Goal: Transaction & Acquisition: Purchase product/service

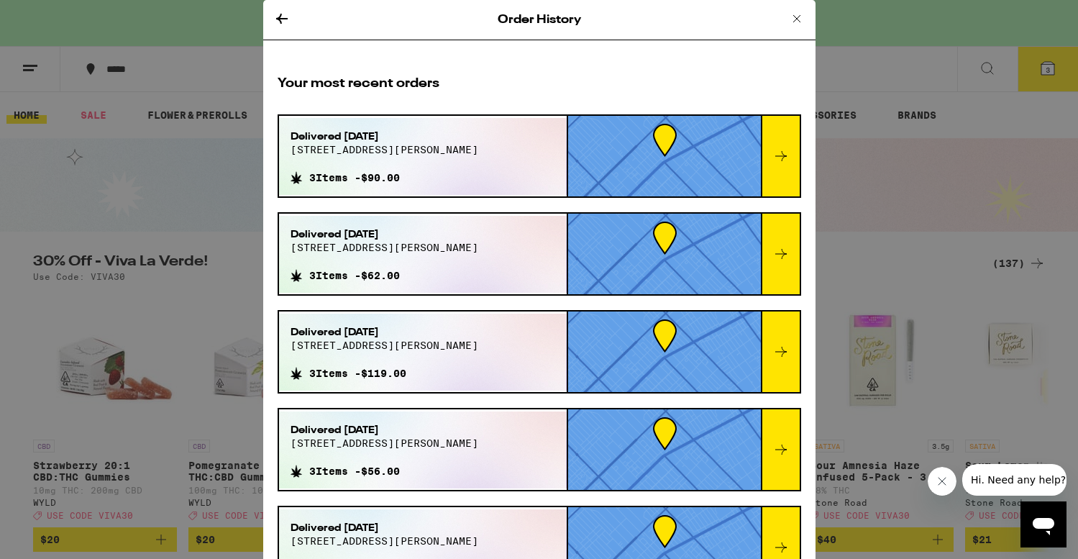
click at [781, 156] on icon at bounding box center [780, 155] width 17 height 17
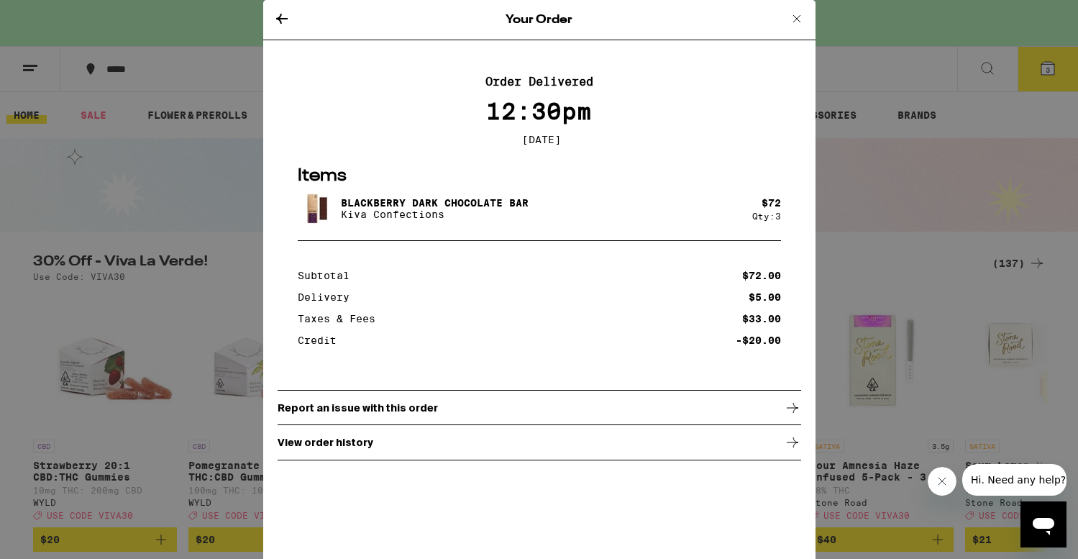
click at [279, 8] on div "Your Order" at bounding box center [539, 20] width 552 height 40
click at [280, 14] on icon at bounding box center [281, 18] width 17 height 17
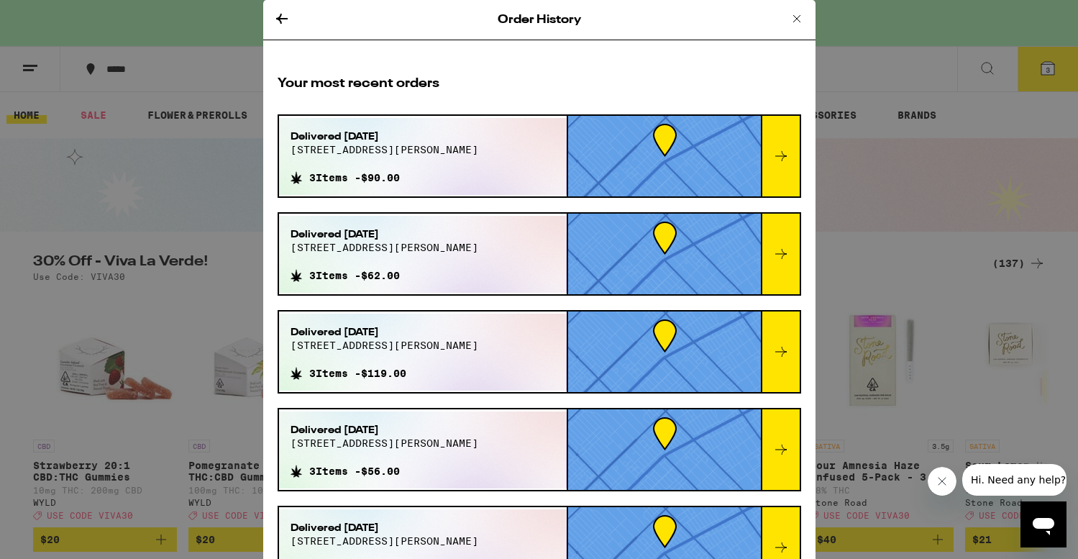
click at [781, 256] on icon at bounding box center [780, 253] width 17 height 17
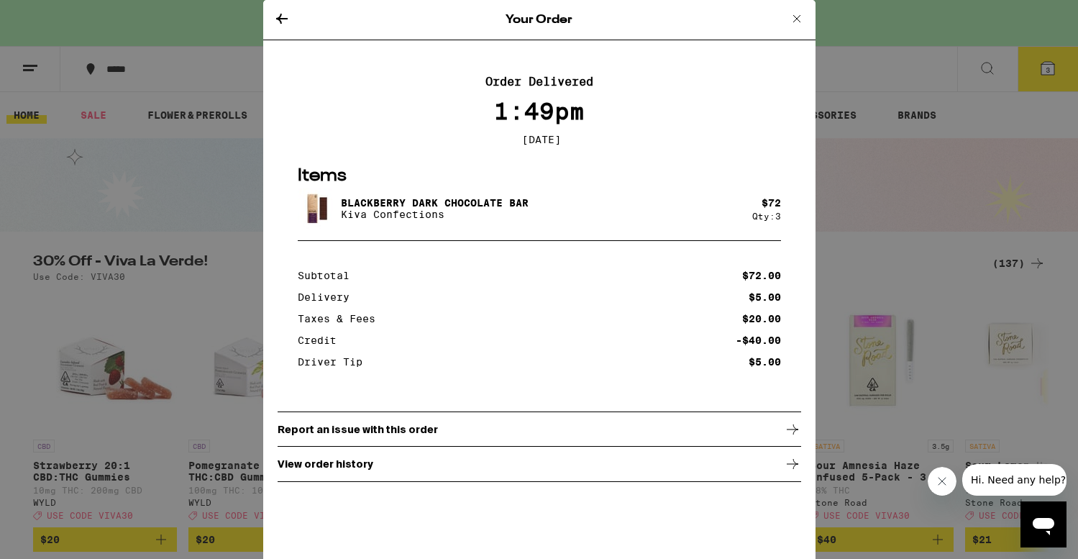
click at [282, 22] on icon at bounding box center [281, 18] width 17 height 17
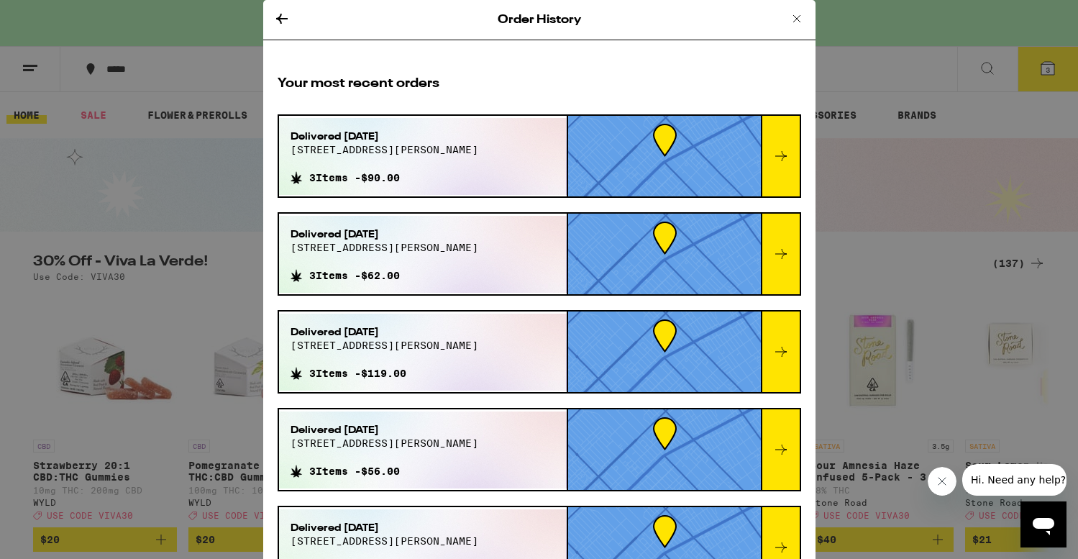
click at [780, 350] on icon at bounding box center [780, 351] width 17 height 17
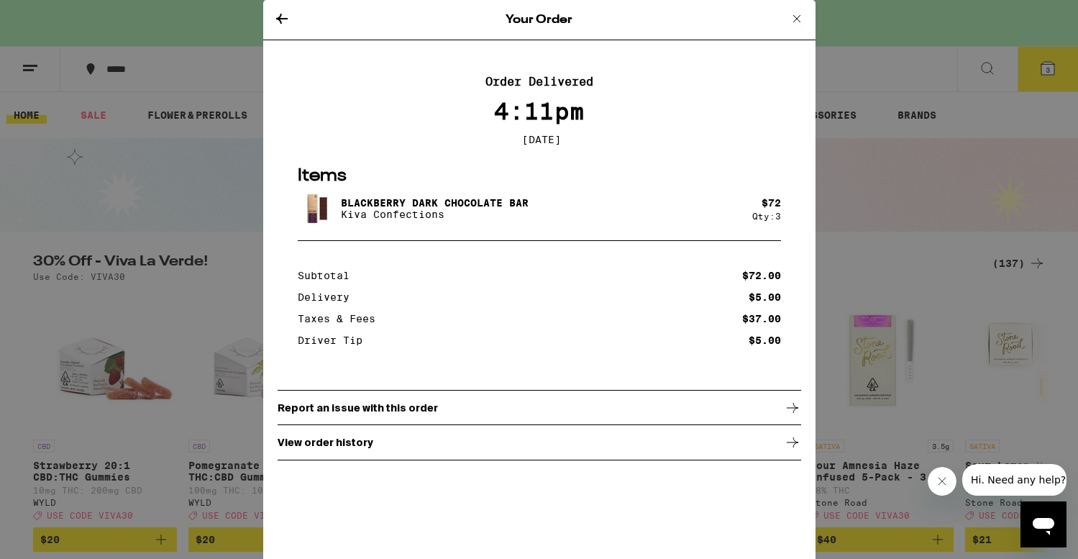
click at [280, 22] on icon at bounding box center [281, 18] width 17 height 17
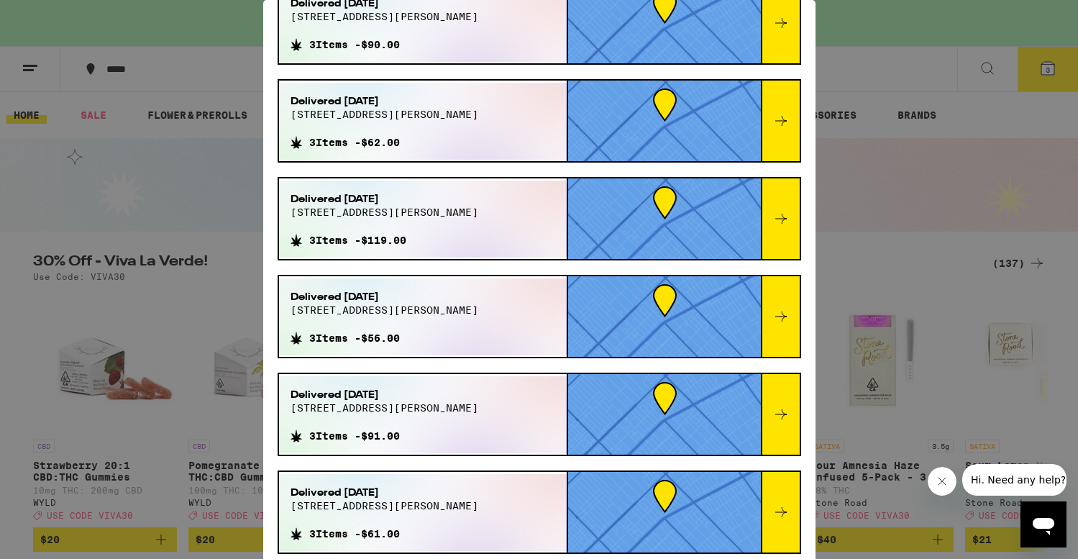
scroll to position [137, 0]
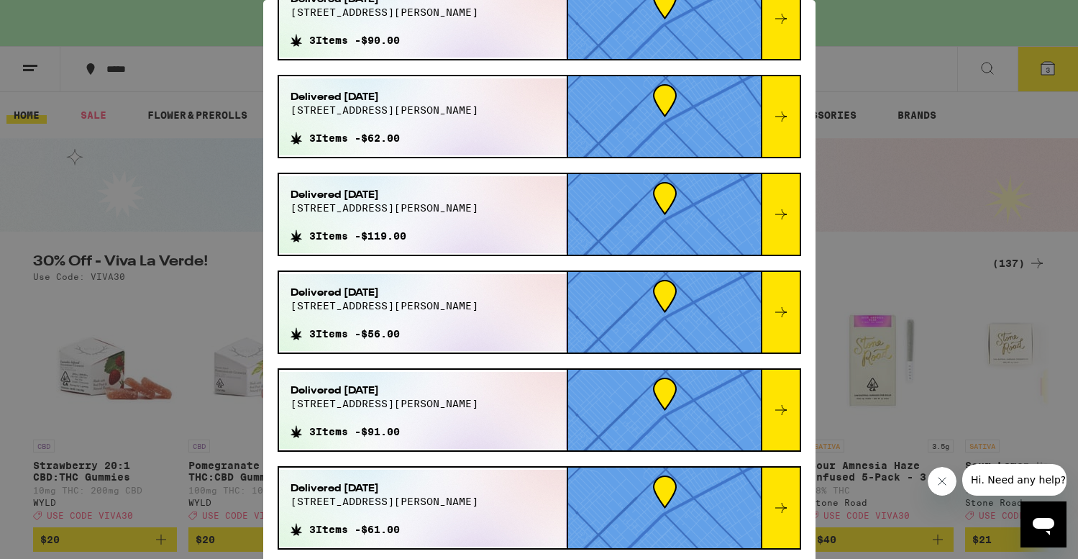
click at [784, 313] on icon at bounding box center [781, 312] width 12 height 10
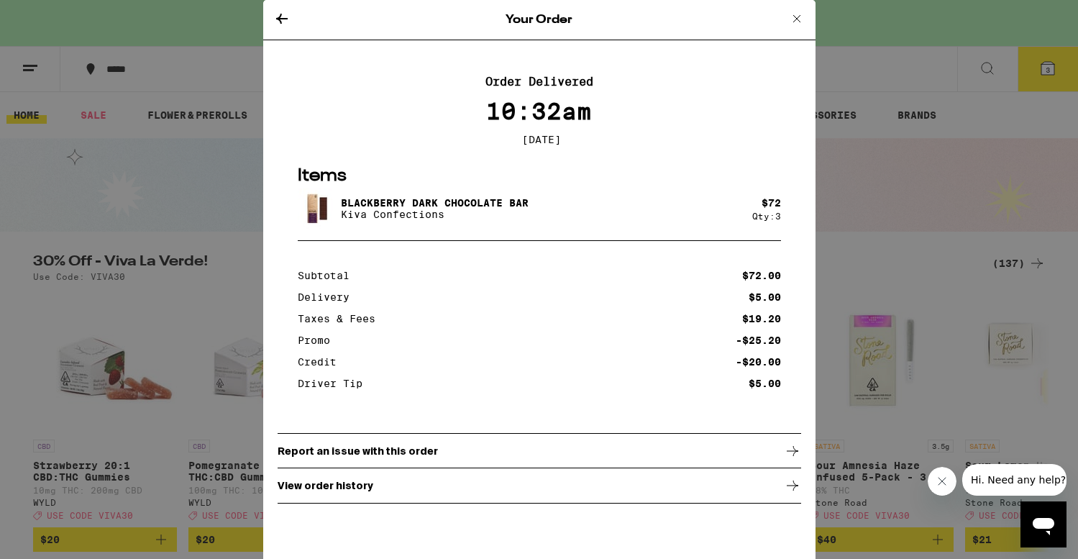
click at [277, 14] on icon at bounding box center [281, 18] width 17 height 17
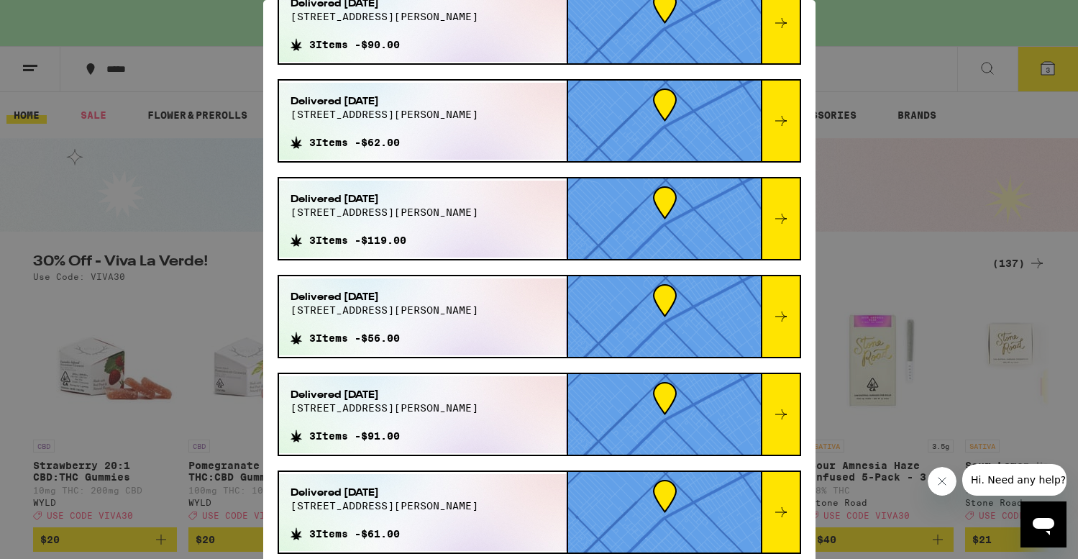
scroll to position [166, 0]
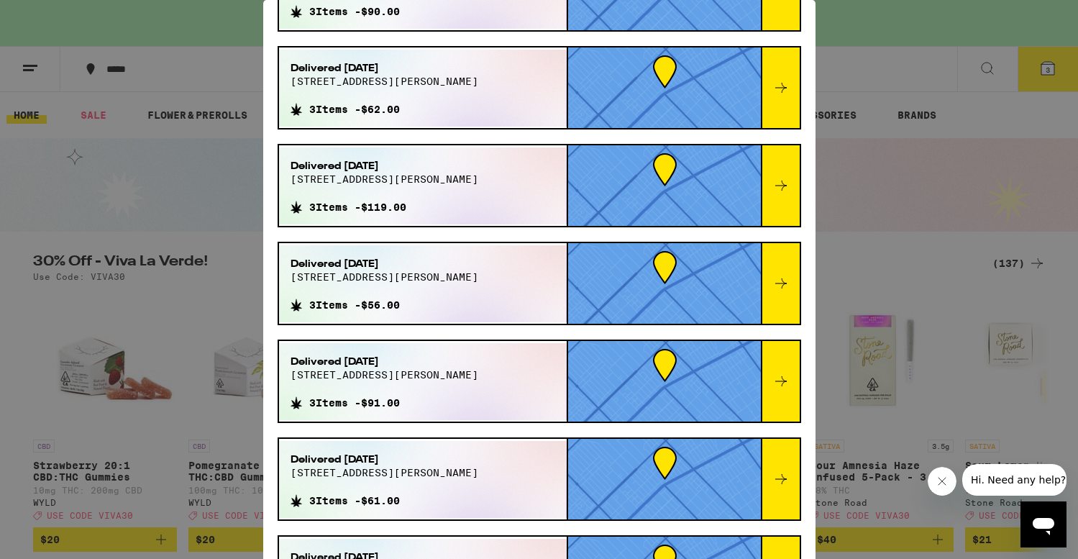
click at [785, 371] on div at bounding box center [780, 381] width 39 height 81
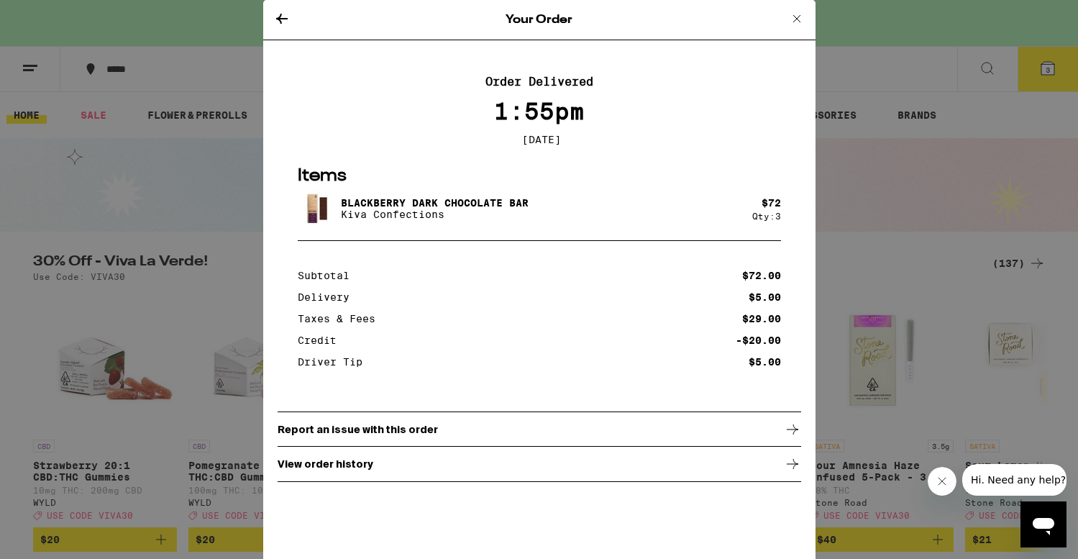
click at [285, 21] on icon at bounding box center [281, 18] width 17 height 17
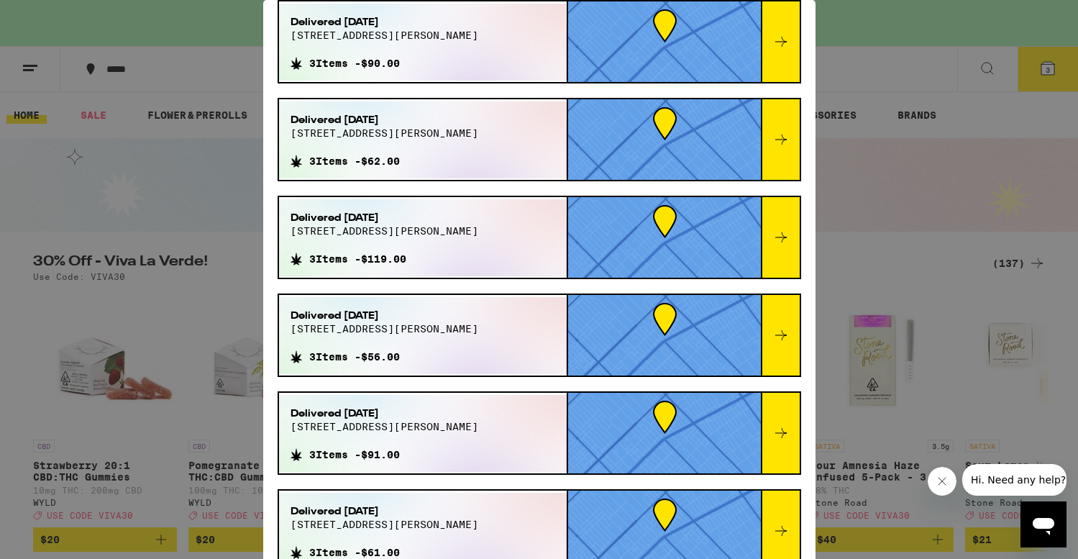
scroll to position [137, 0]
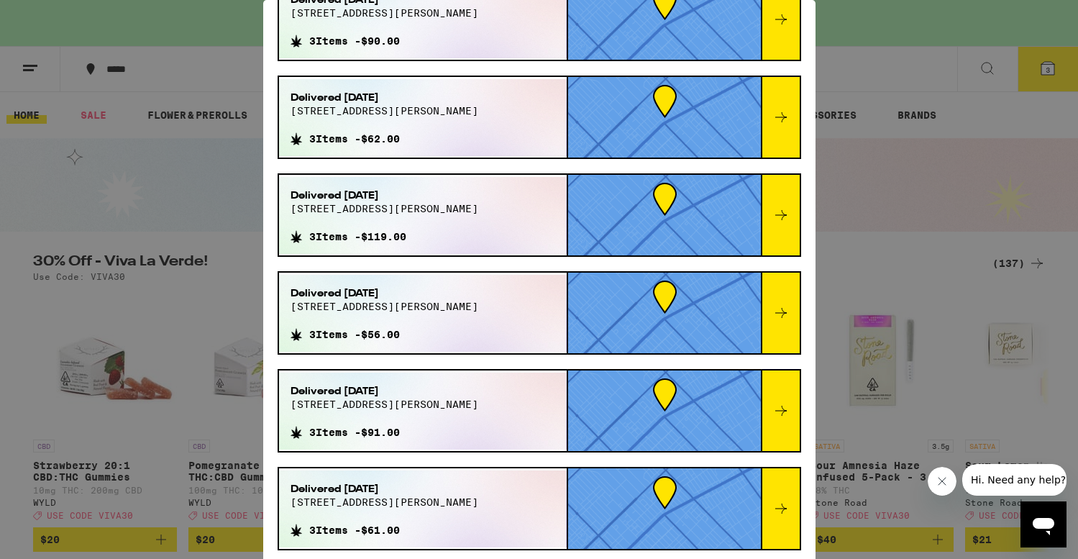
click at [787, 403] on icon at bounding box center [780, 410] width 17 height 17
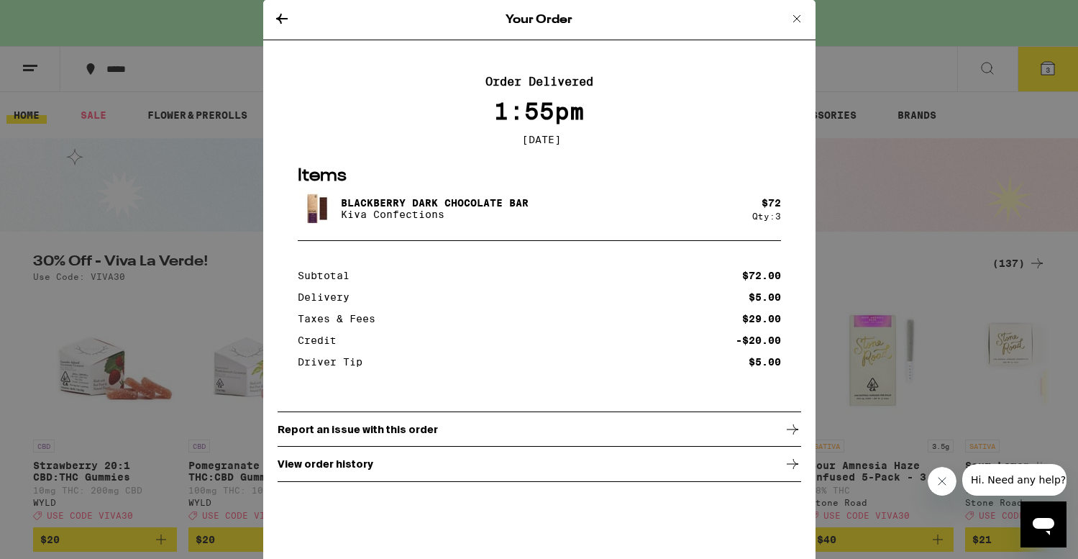
click at [283, 21] on icon at bounding box center [281, 18] width 17 height 17
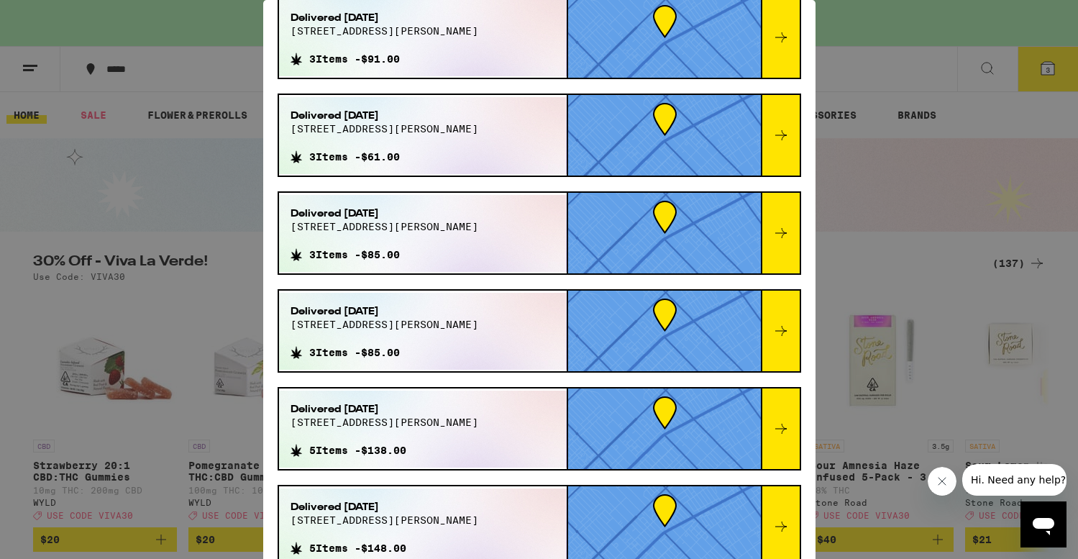
scroll to position [549, 0]
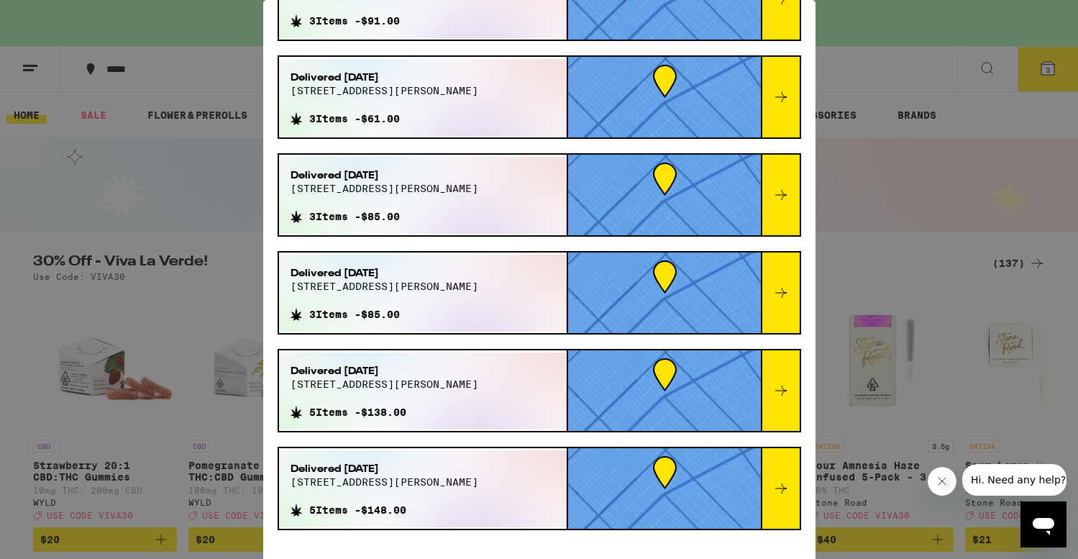
click at [777, 393] on icon at bounding box center [780, 390] width 17 height 17
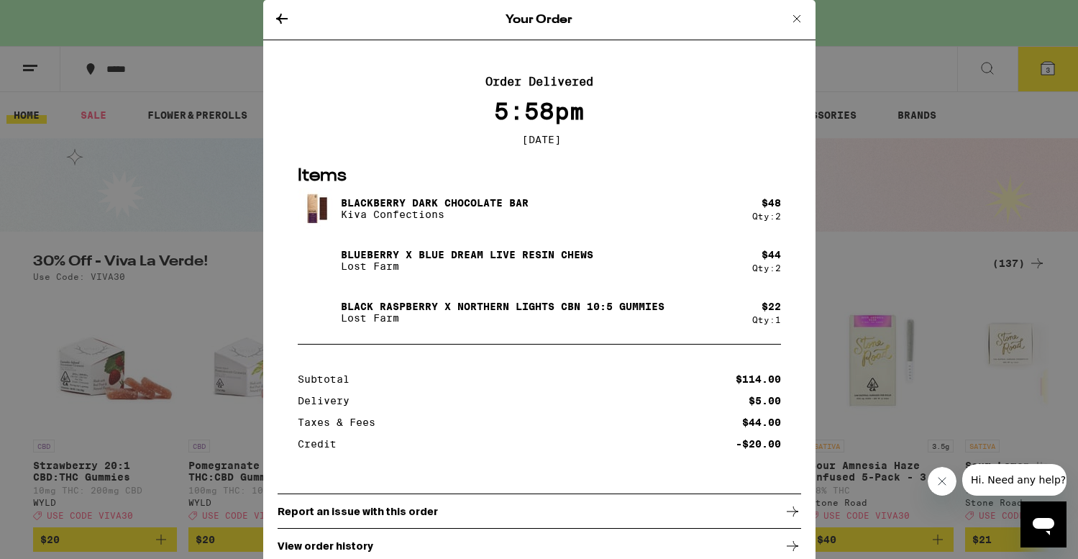
click at [280, 20] on icon at bounding box center [282, 19] width 12 height 10
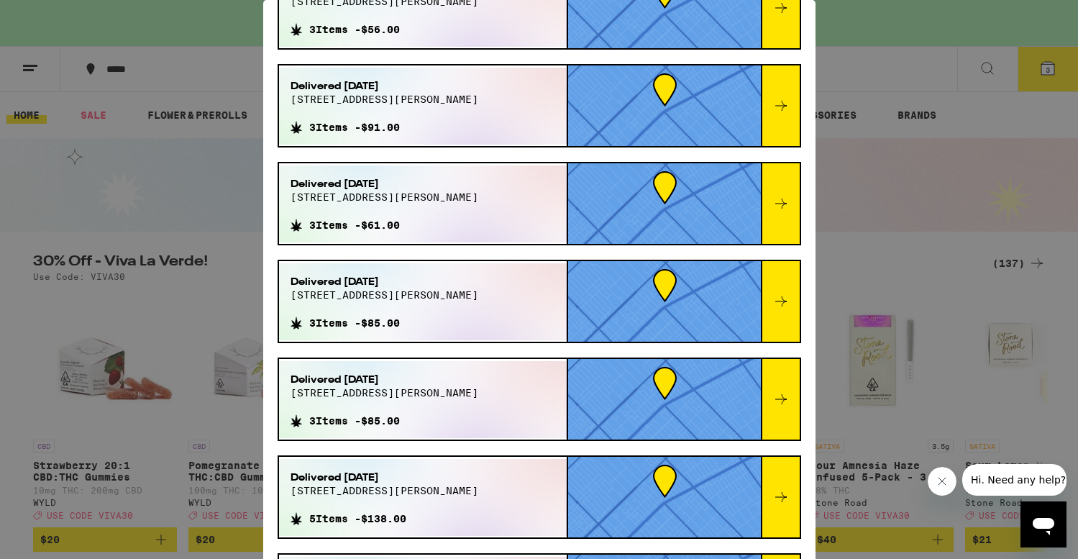
scroll to position [549, 0]
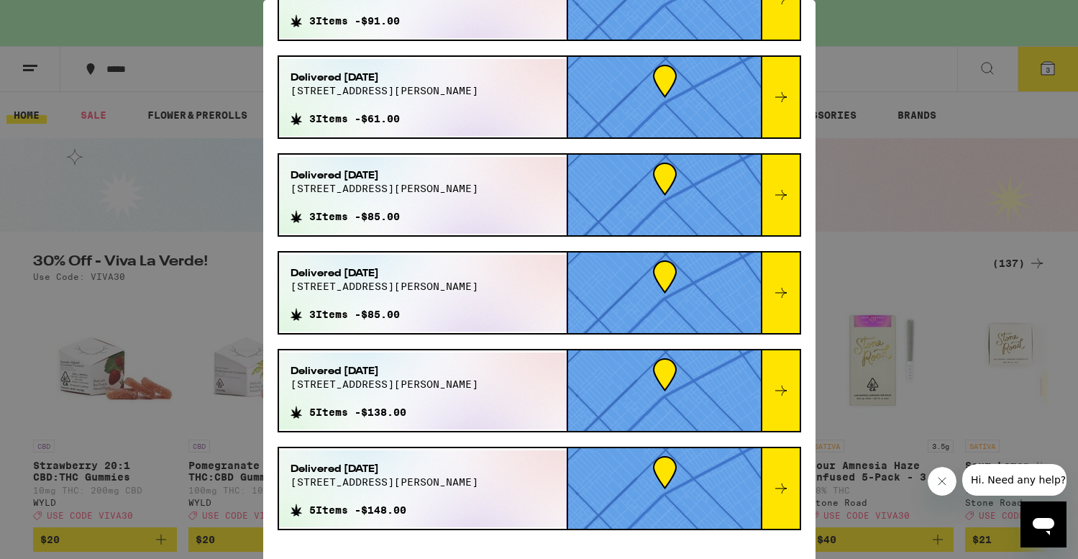
click at [773, 396] on icon at bounding box center [780, 390] width 17 height 17
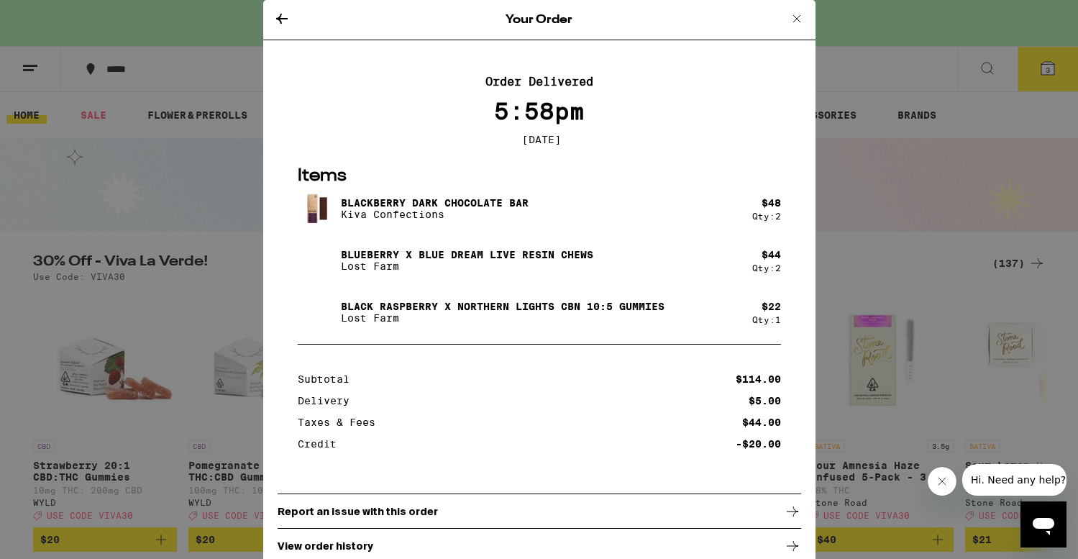
click at [283, 15] on icon at bounding box center [281, 18] width 17 height 17
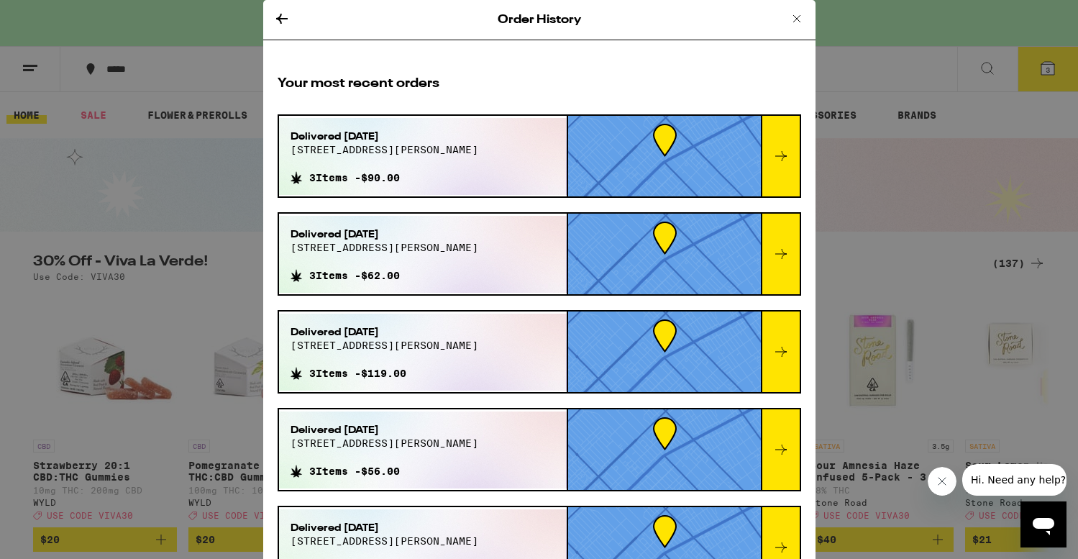
scroll to position [549, 0]
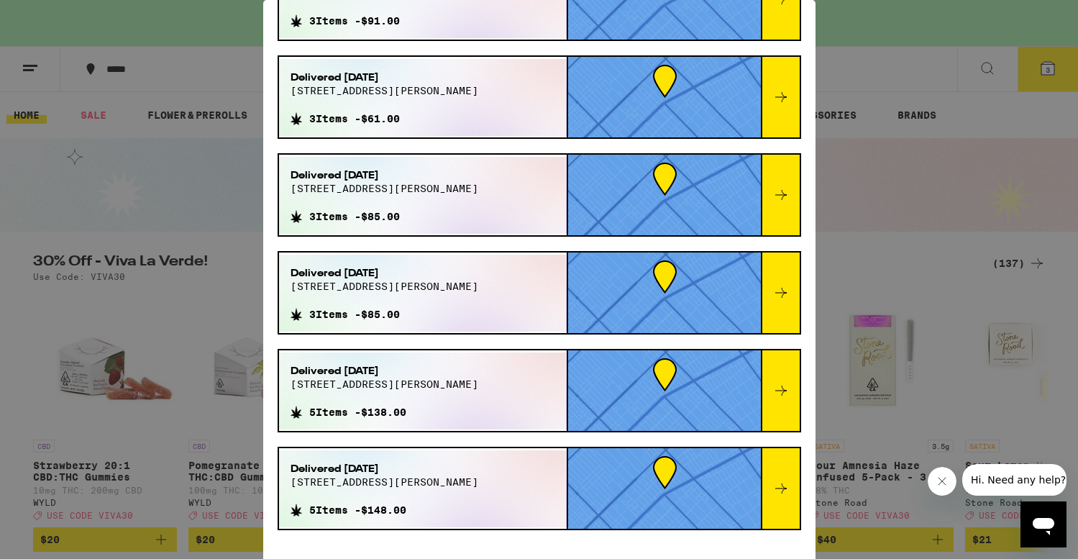
click at [782, 495] on icon at bounding box center [780, 488] width 17 height 17
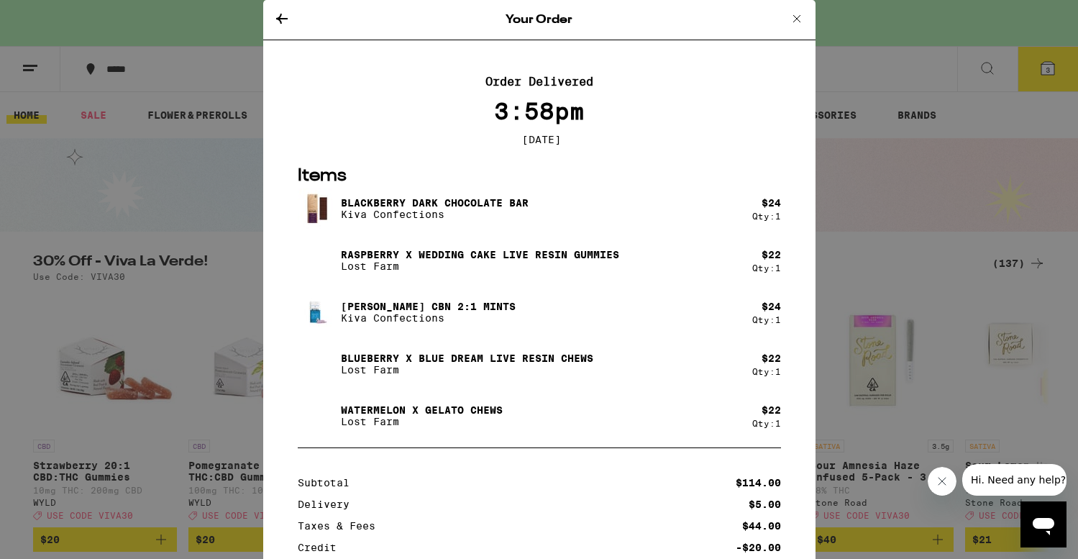
click at [288, 11] on icon at bounding box center [281, 18] width 17 height 17
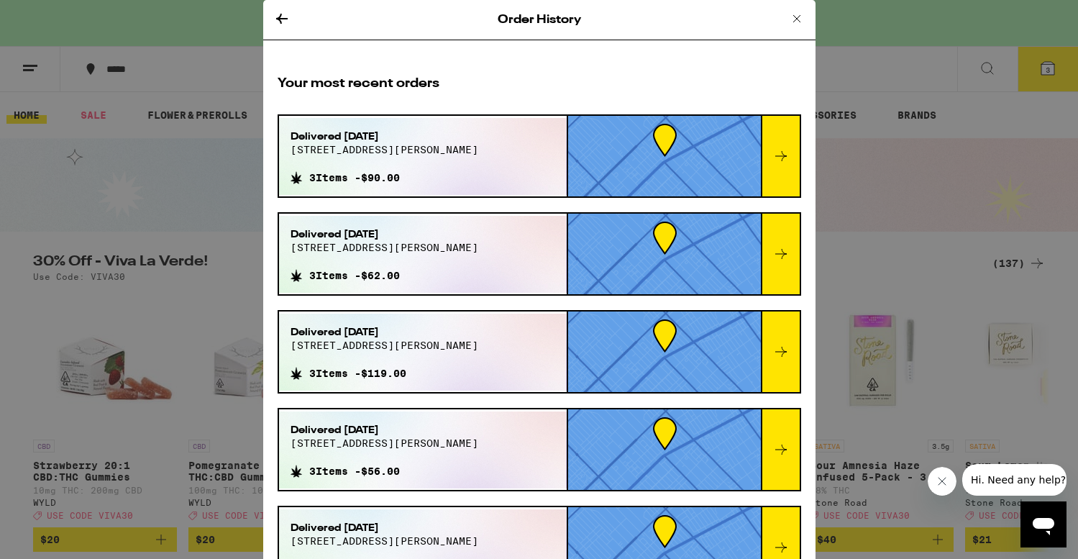
click at [278, 20] on icon at bounding box center [281, 18] width 17 height 17
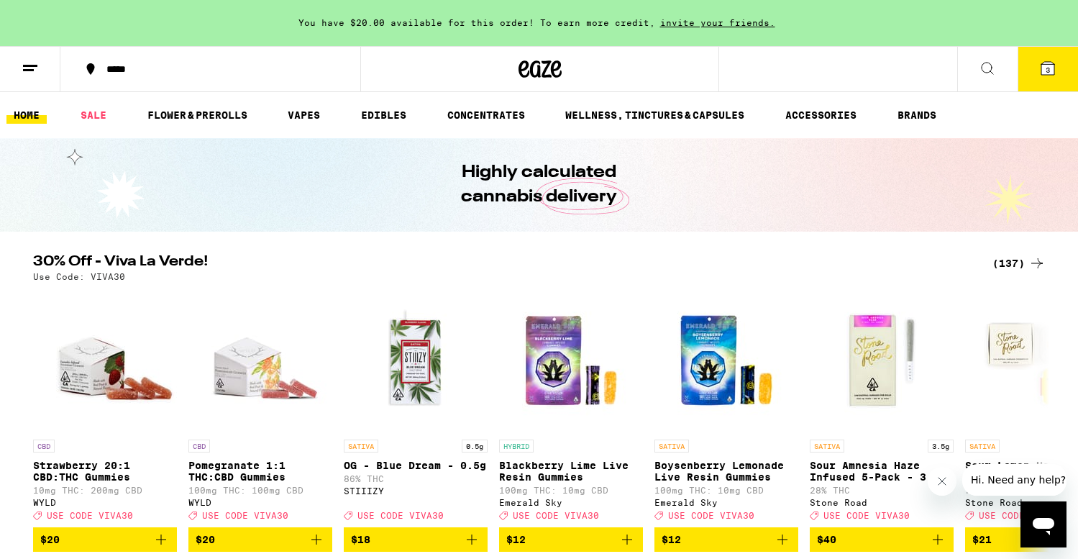
click at [990, 73] on icon at bounding box center [987, 68] width 17 height 17
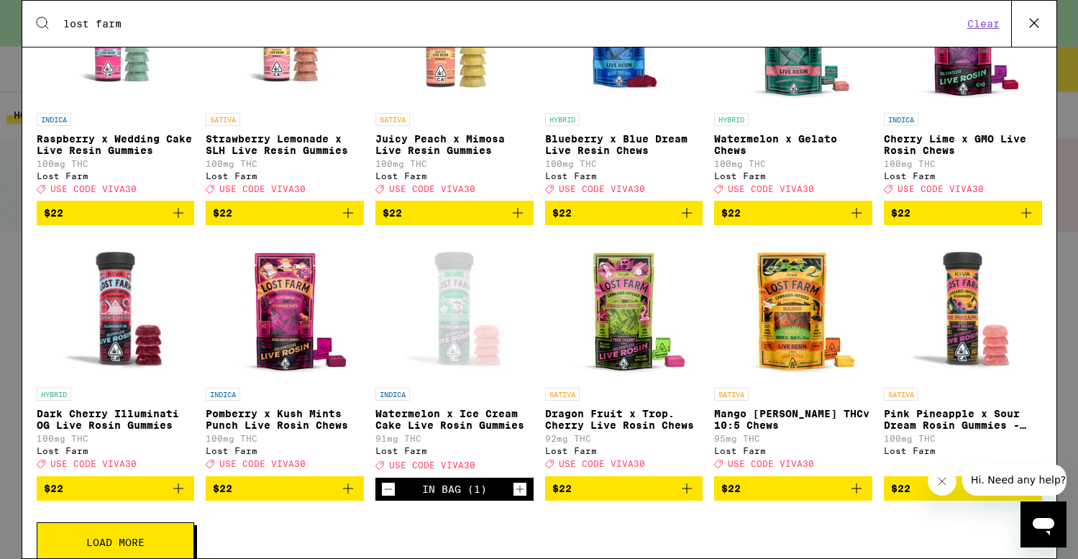
scroll to position [386, 0]
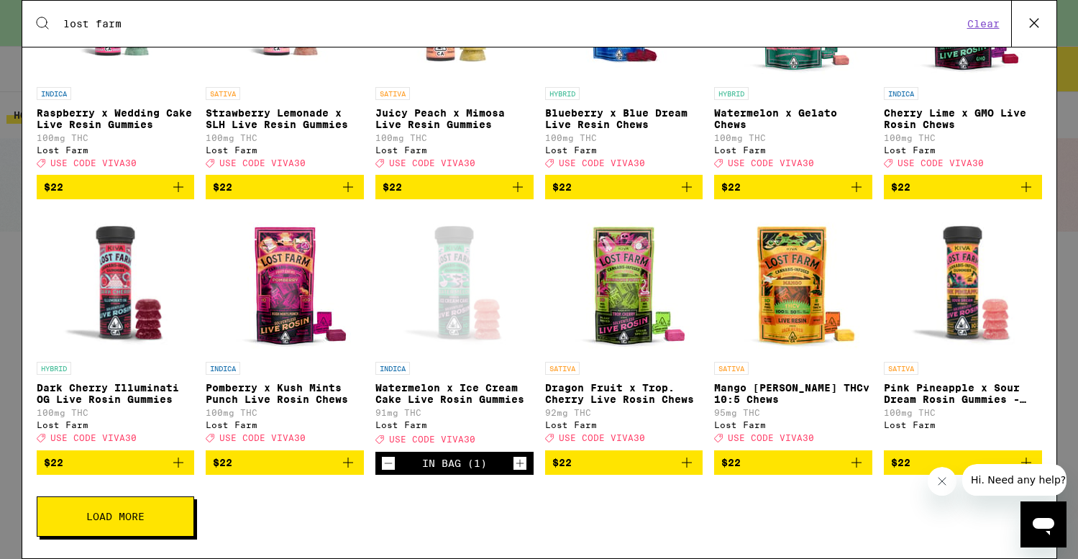
type input "lost farm"
click at [81, 510] on button "Load More" at bounding box center [115, 516] width 157 height 40
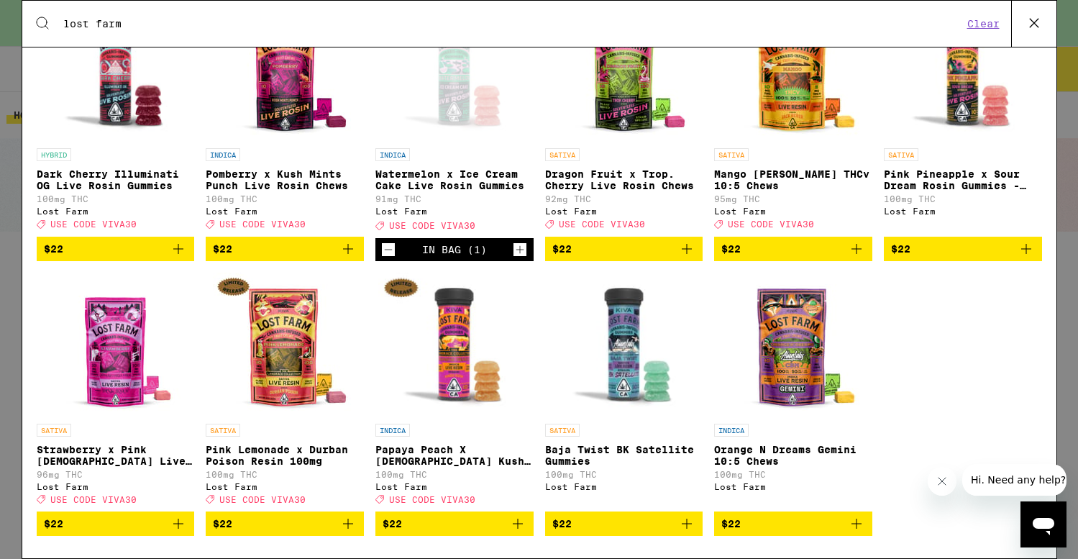
scroll to position [590, 0]
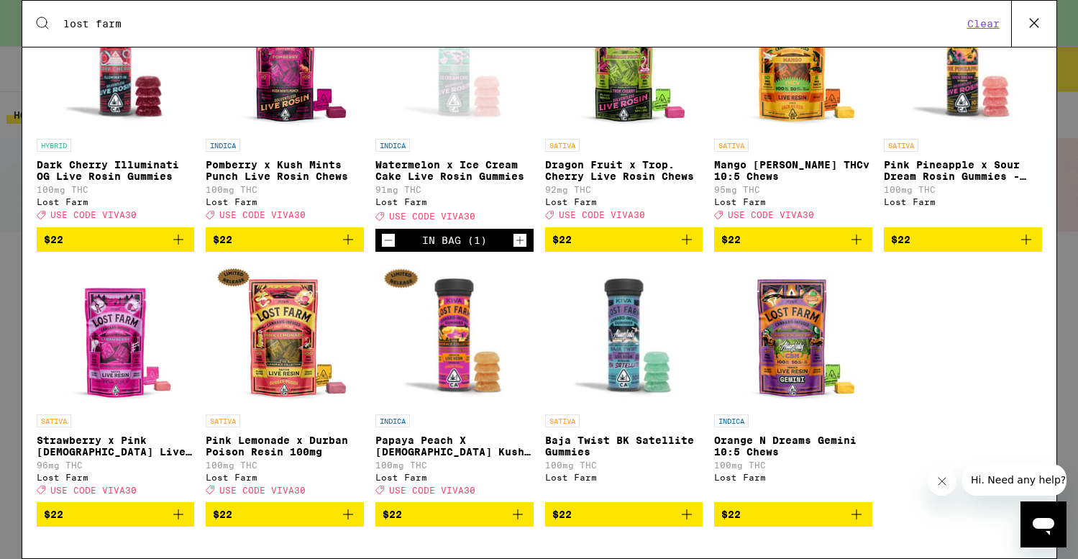
click at [782, 367] on img "Open page for Orange N Dreams Gemini 10:5 Chews from Lost Farm" at bounding box center [793, 335] width 144 height 144
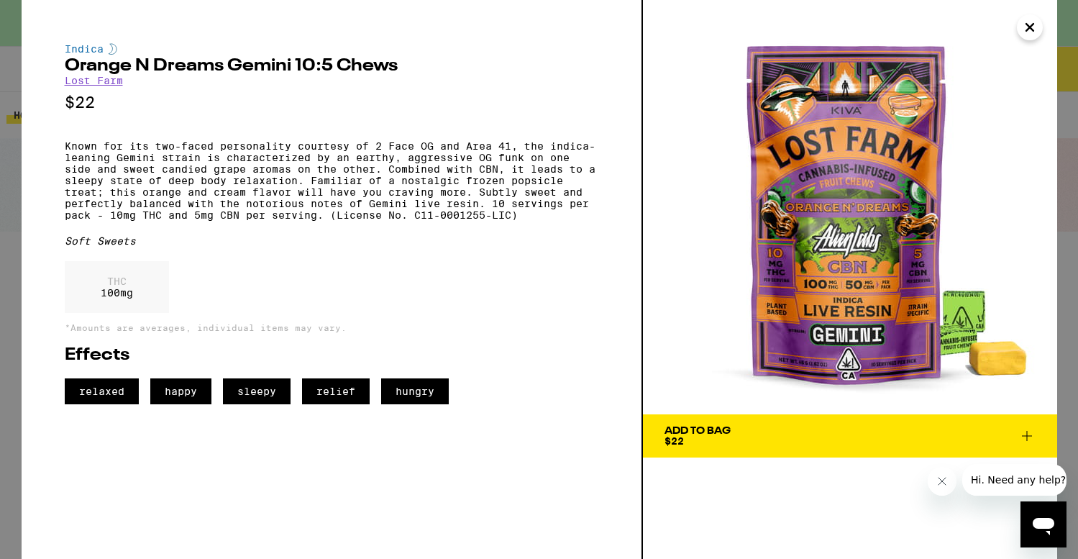
click at [1027, 32] on icon "Close" at bounding box center [1029, 28] width 17 height 22
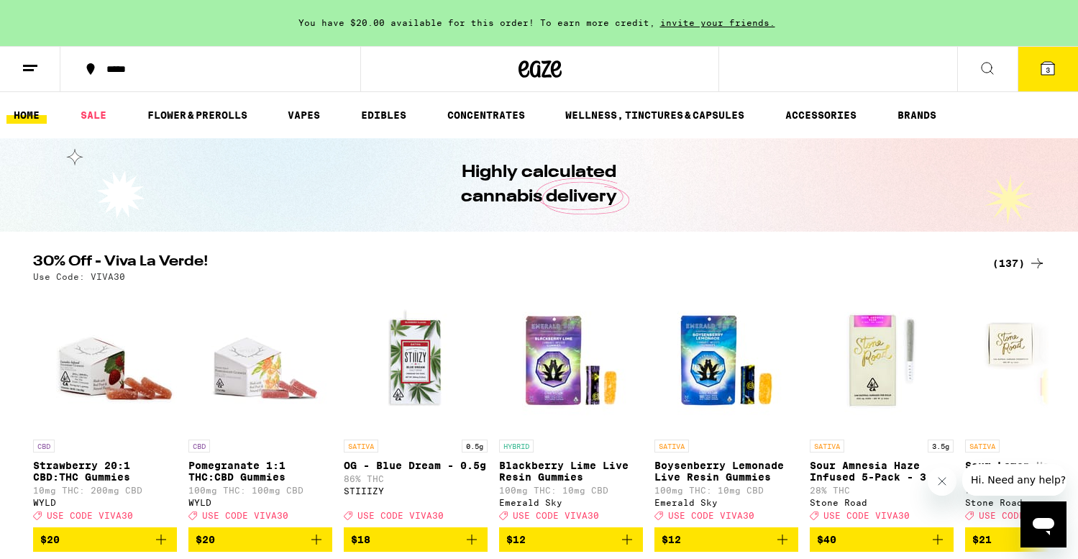
click at [977, 66] on button at bounding box center [987, 69] width 60 height 45
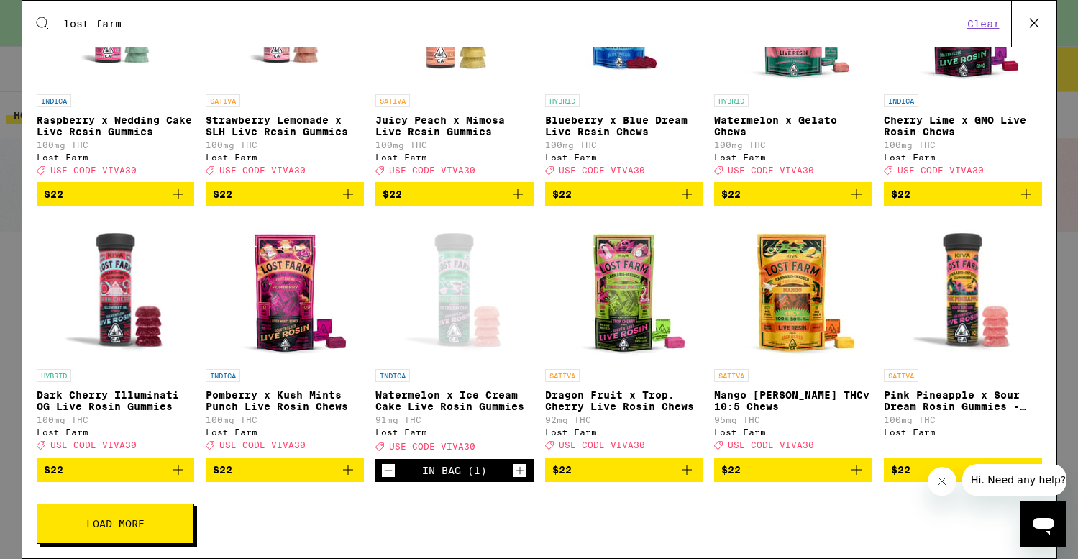
scroll to position [386, 0]
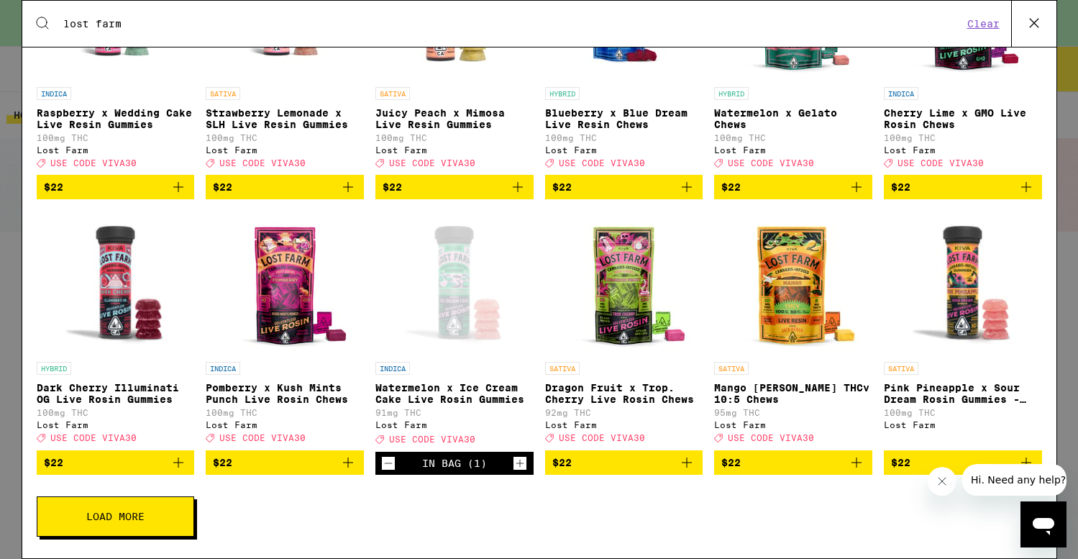
click at [154, 522] on button "Load More" at bounding box center [115, 516] width 157 height 40
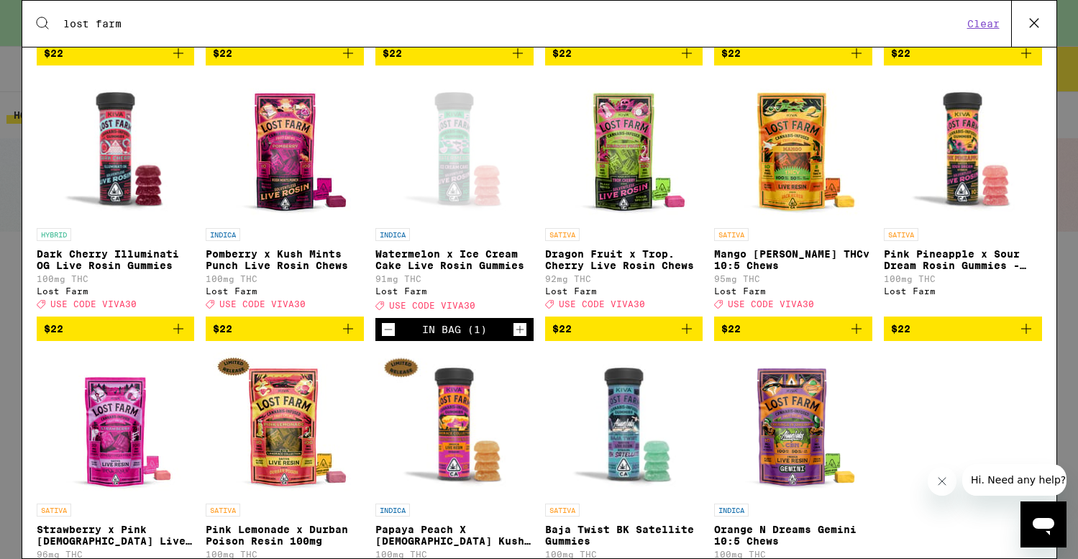
scroll to position [619, 0]
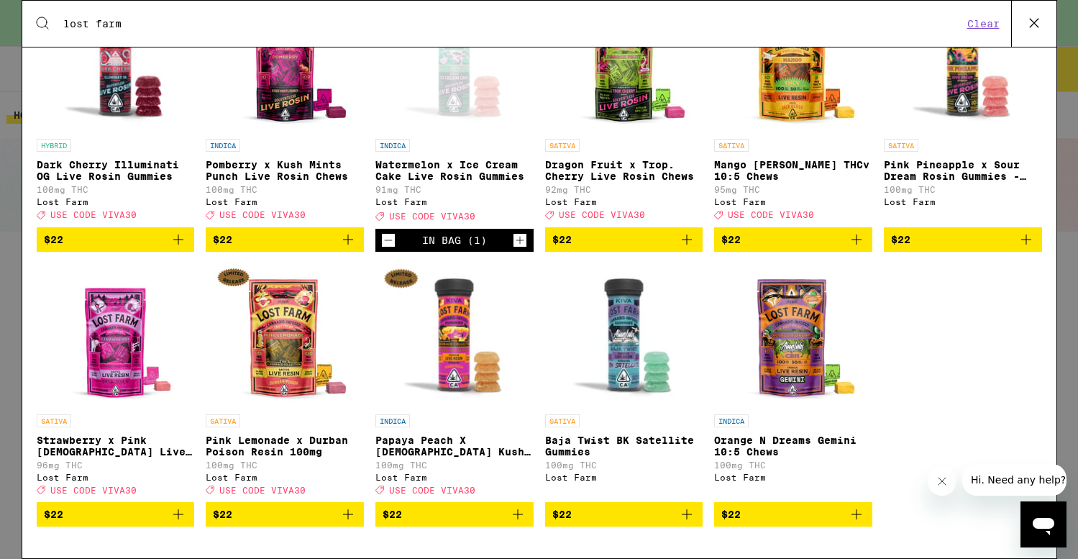
click at [457, 329] on img "Open page for Papaya Peach X Hindu Kush Resin 100mg from Lost Farm" at bounding box center [454, 335] width 152 height 144
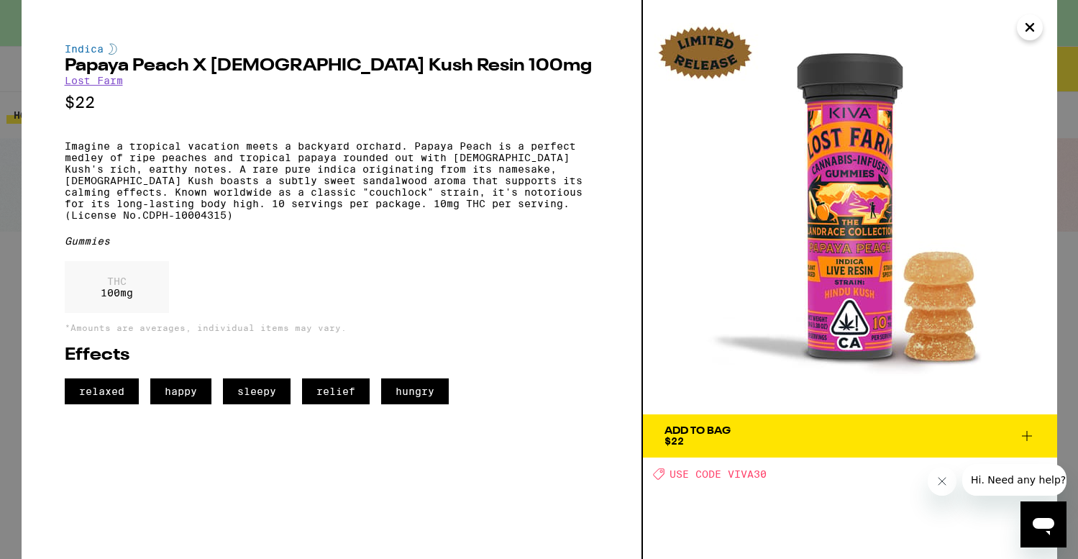
click at [1035, 28] on icon "Close" at bounding box center [1029, 28] width 17 height 22
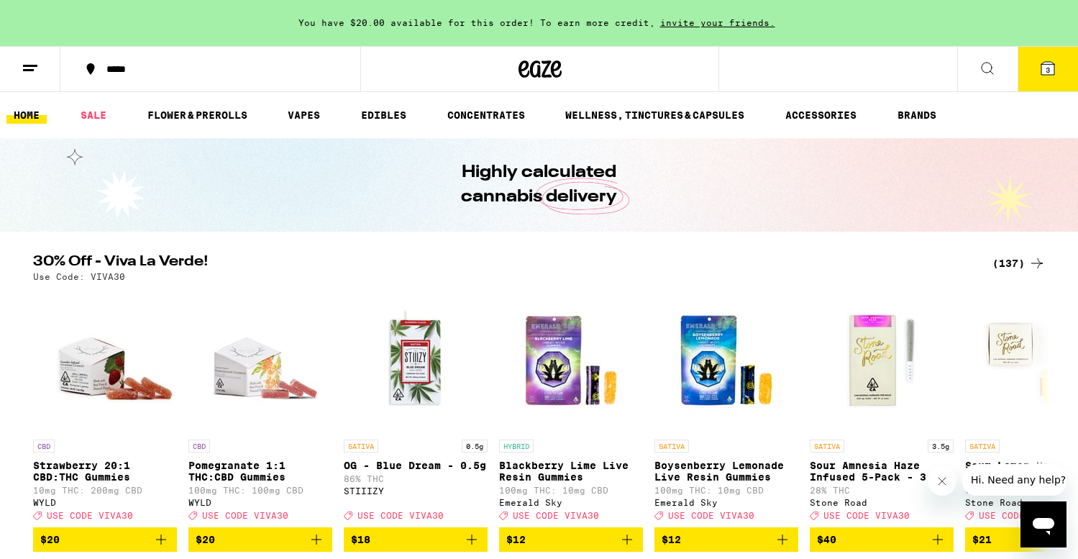
click at [986, 63] on icon at bounding box center [987, 68] width 17 height 17
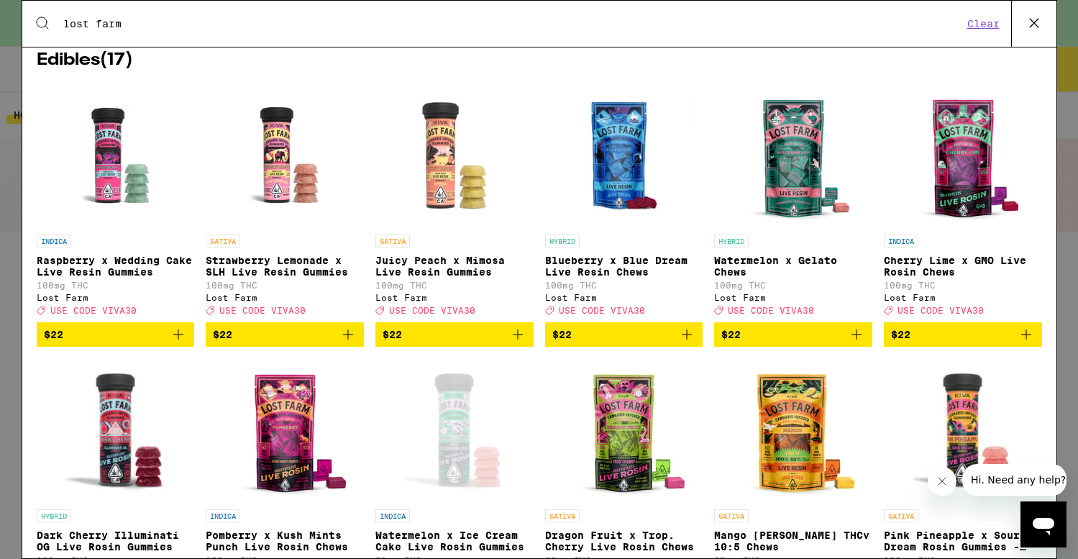
scroll to position [216, 0]
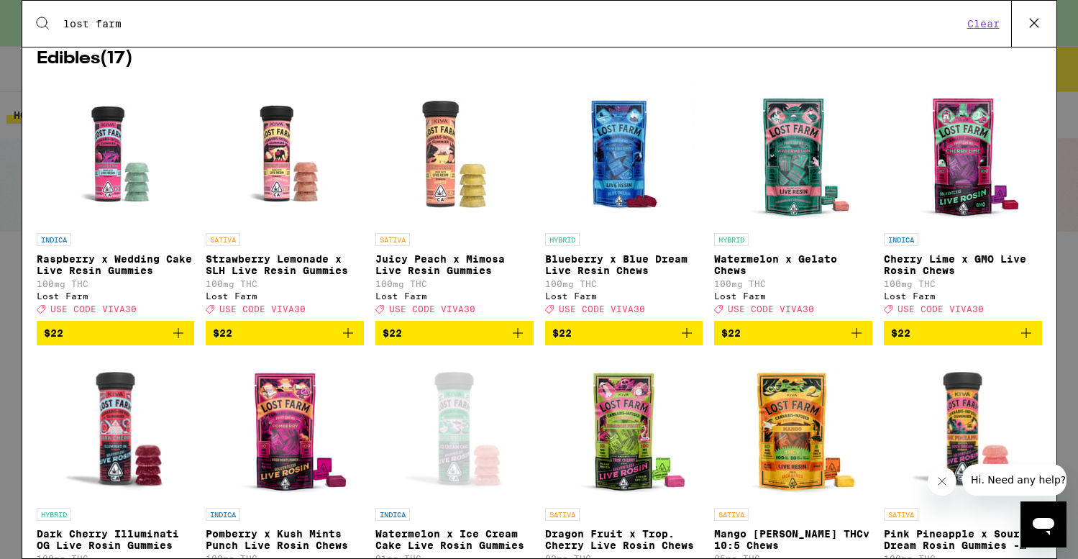
click at [106, 160] on img "Open page for Raspberry x Wedding Cake Live Resin Gummies from Lost Farm" at bounding box center [115, 154] width 144 height 144
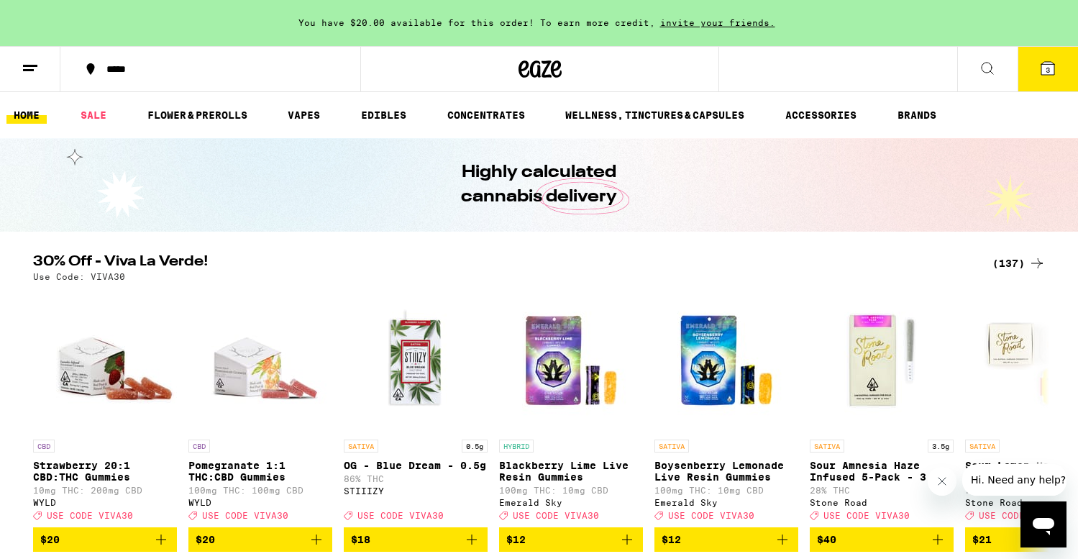
scroll to position [216, 0]
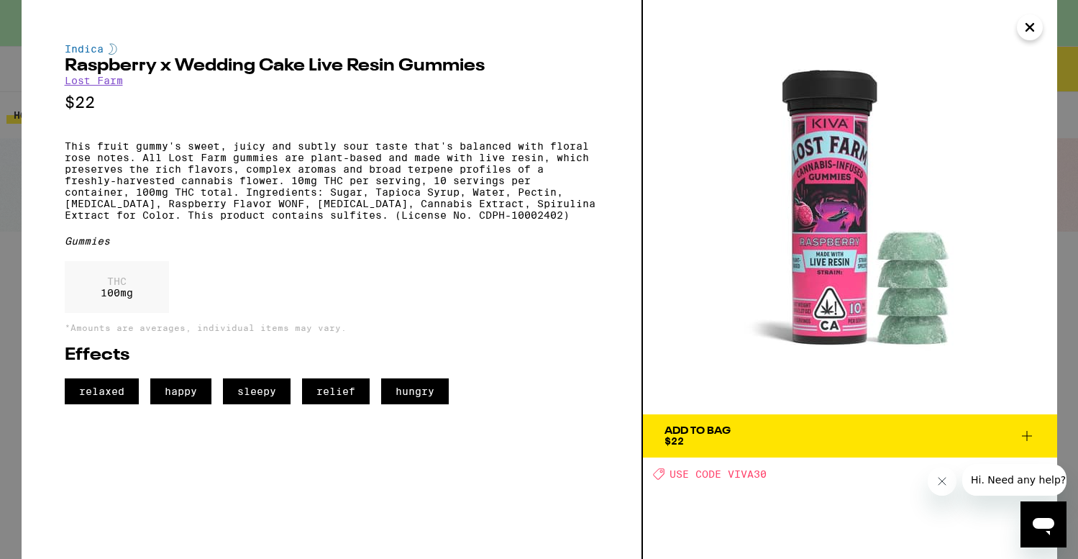
click at [1034, 28] on icon "Close" at bounding box center [1029, 28] width 17 height 22
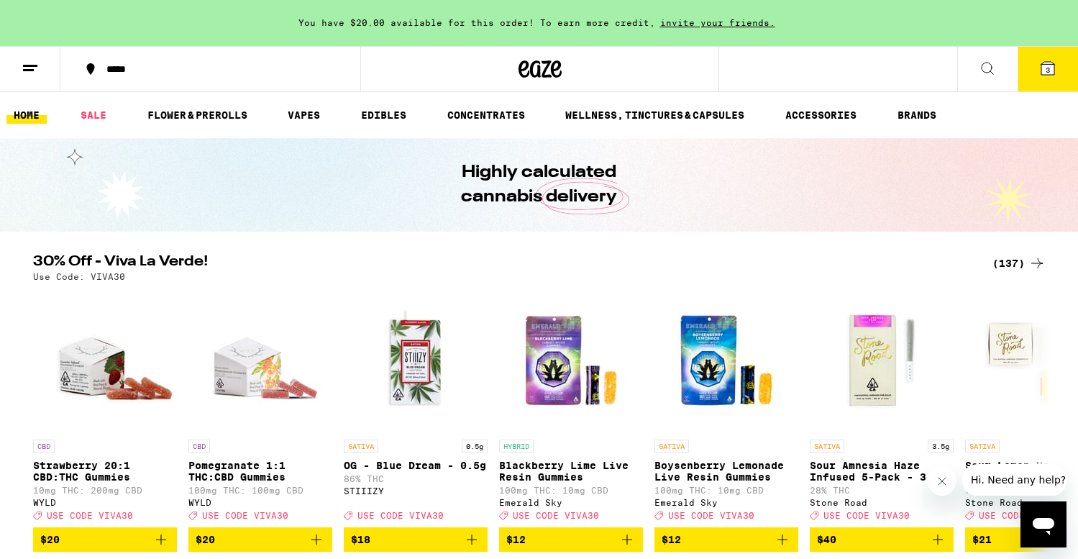
click at [986, 64] on icon at bounding box center [987, 68] width 17 height 17
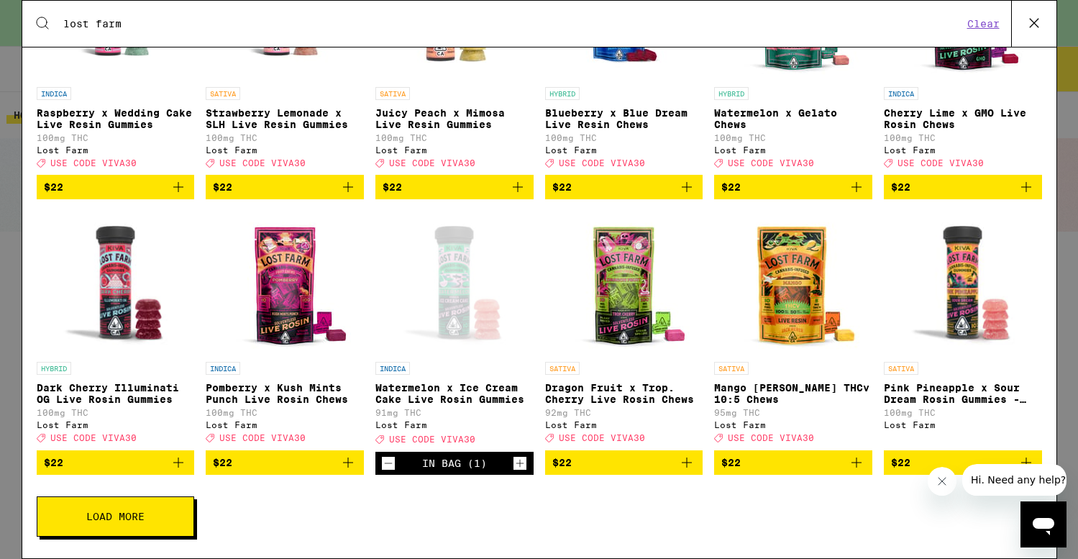
scroll to position [386, 0]
click at [134, 521] on span "Load More" at bounding box center [115, 516] width 58 height 10
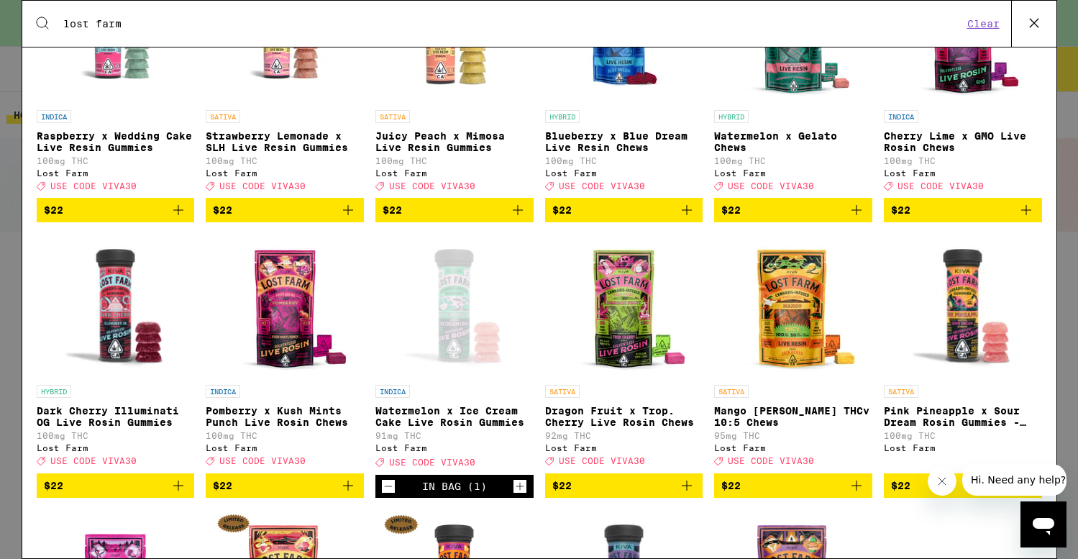
scroll to position [368, 0]
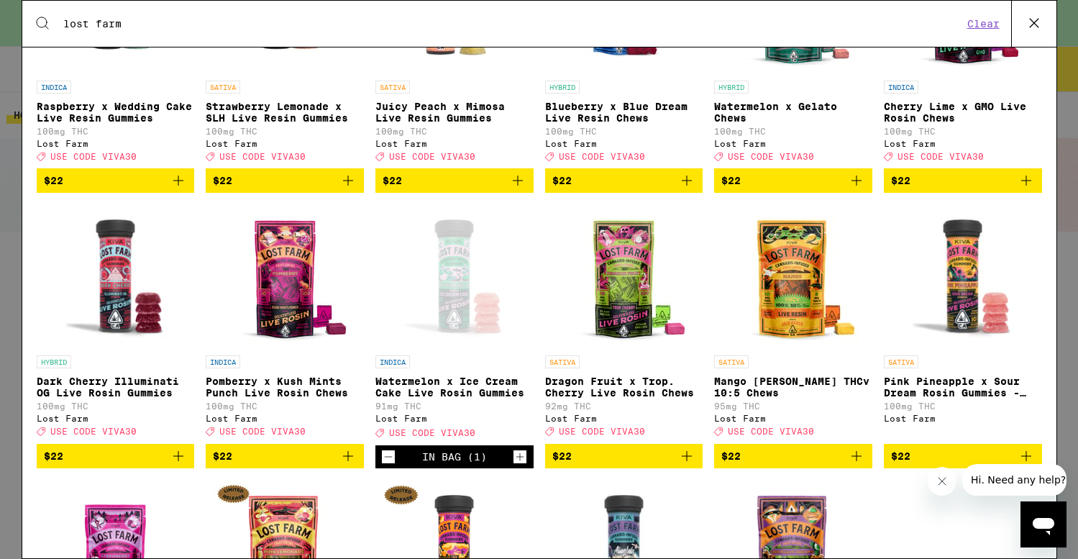
click at [120, 273] on img "Open page for Dark Cherry Illuminati OG Live Rosin Gummies from Lost Farm" at bounding box center [116, 276] width 152 height 144
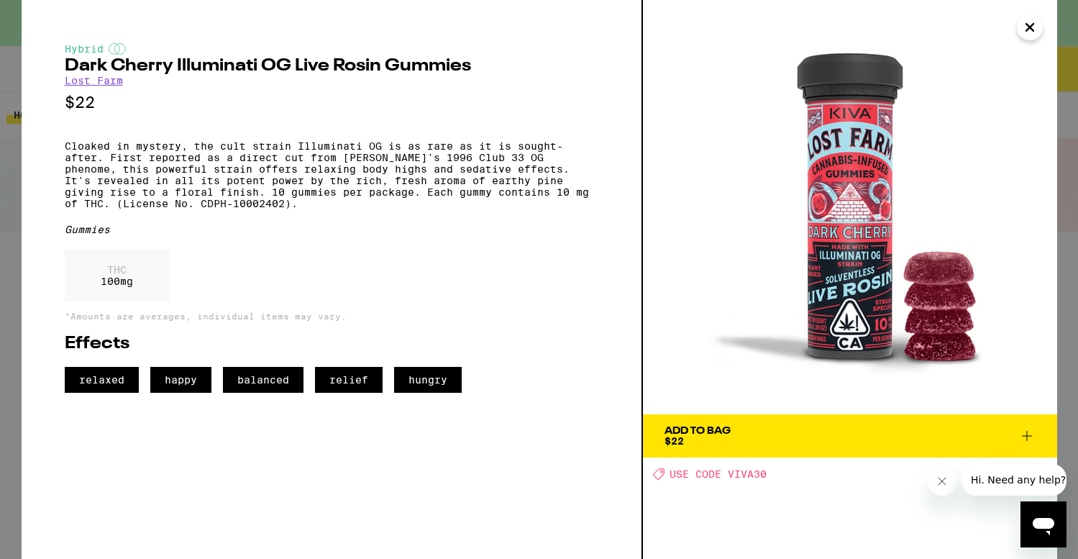
click at [1027, 26] on icon "Close" at bounding box center [1029, 27] width 7 height 7
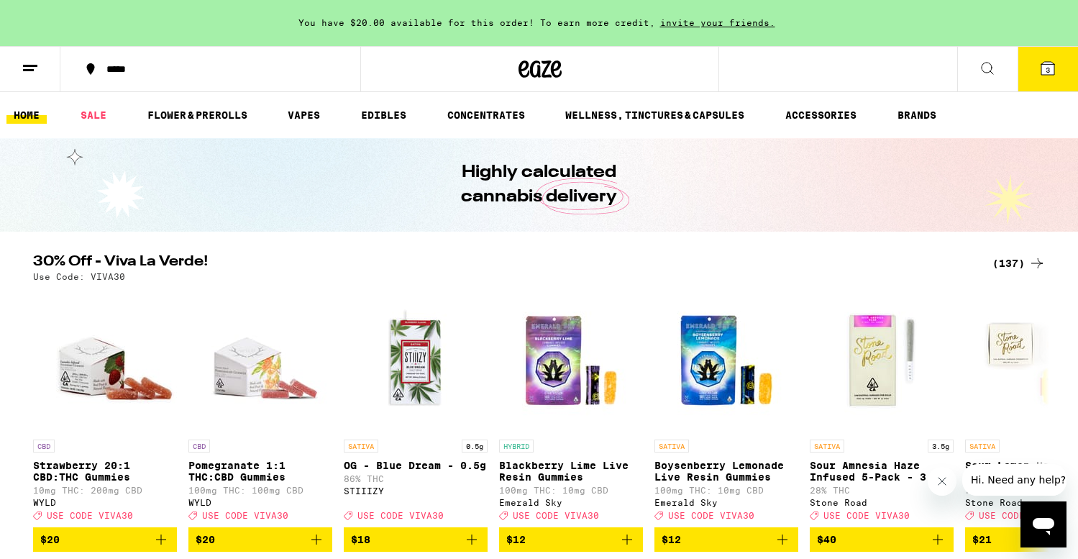
click at [982, 71] on icon at bounding box center [987, 68] width 17 height 17
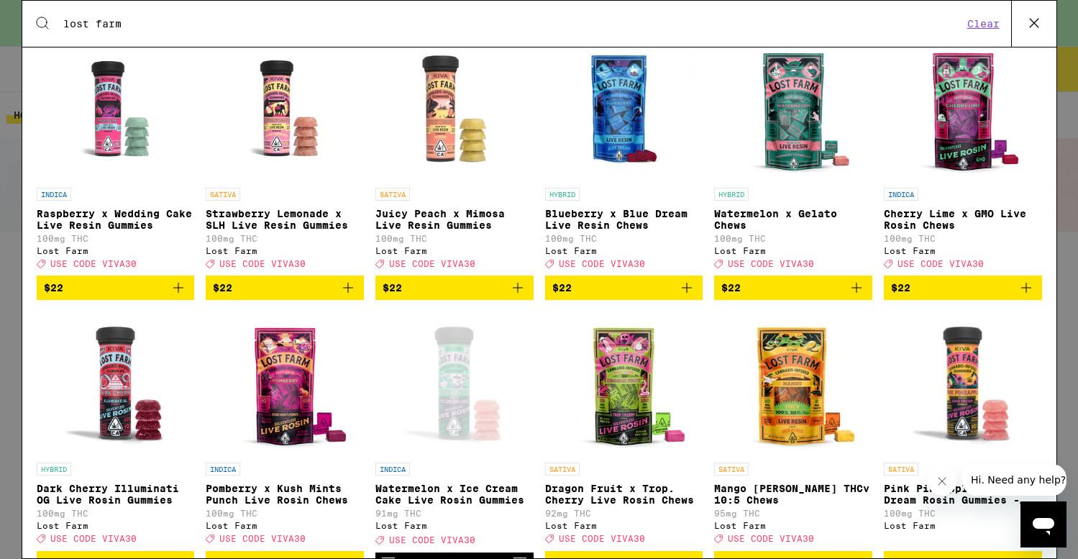
scroll to position [386, 0]
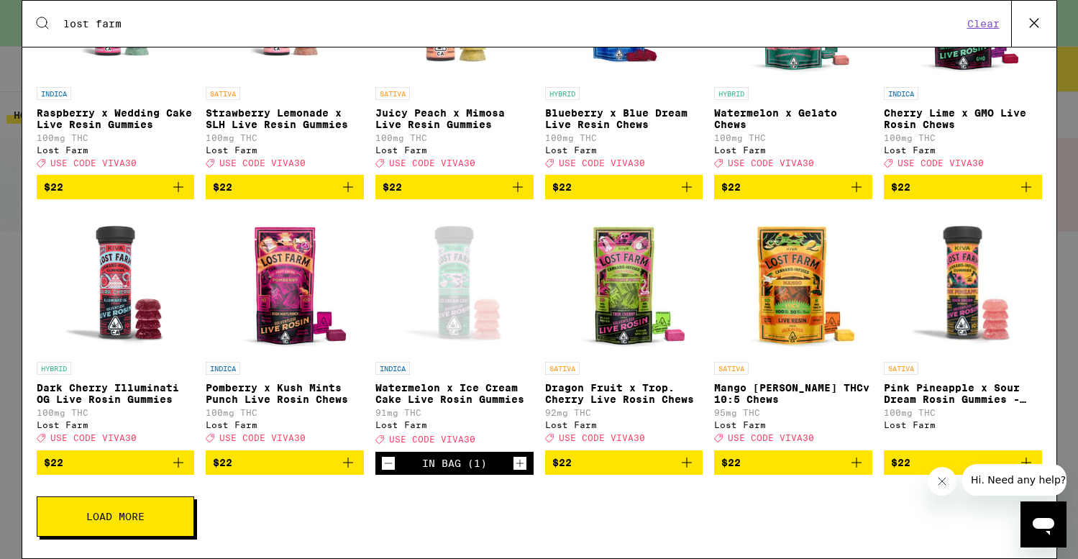
click at [168, 517] on button "Load More" at bounding box center [115, 516] width 157 height 40
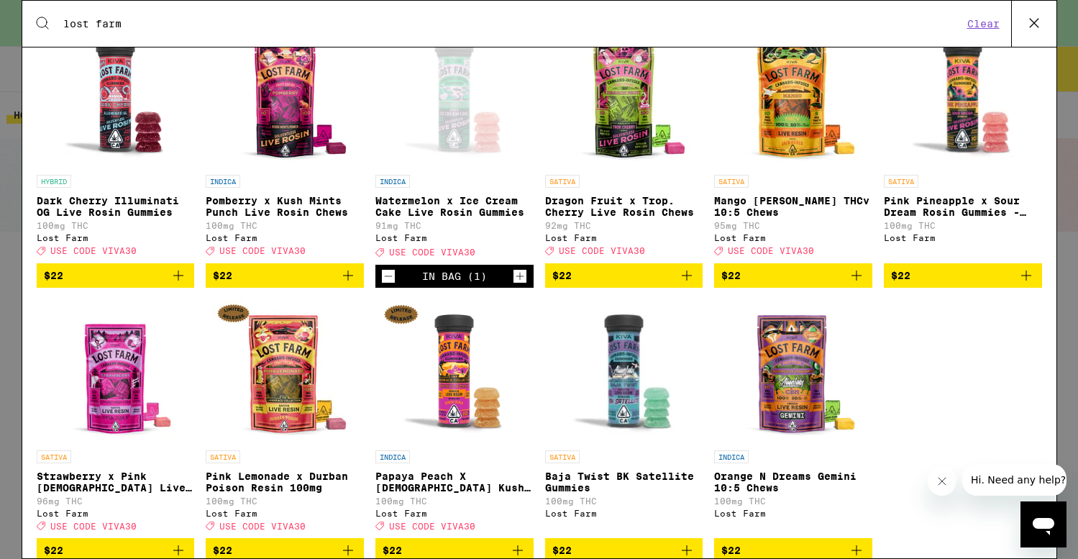
scroll to position [557, 0]
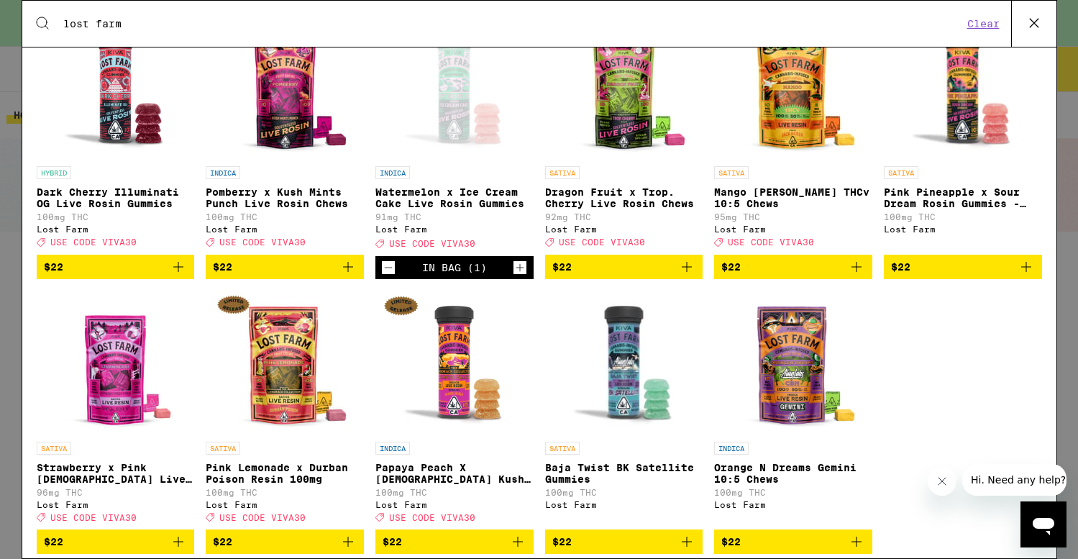
click at [282, 90] on img "Open page for Pomberry x Kush Mints Punch Live Rosin Chews from Lost Farm" at bounding box center [285, 87] width 144 height 144
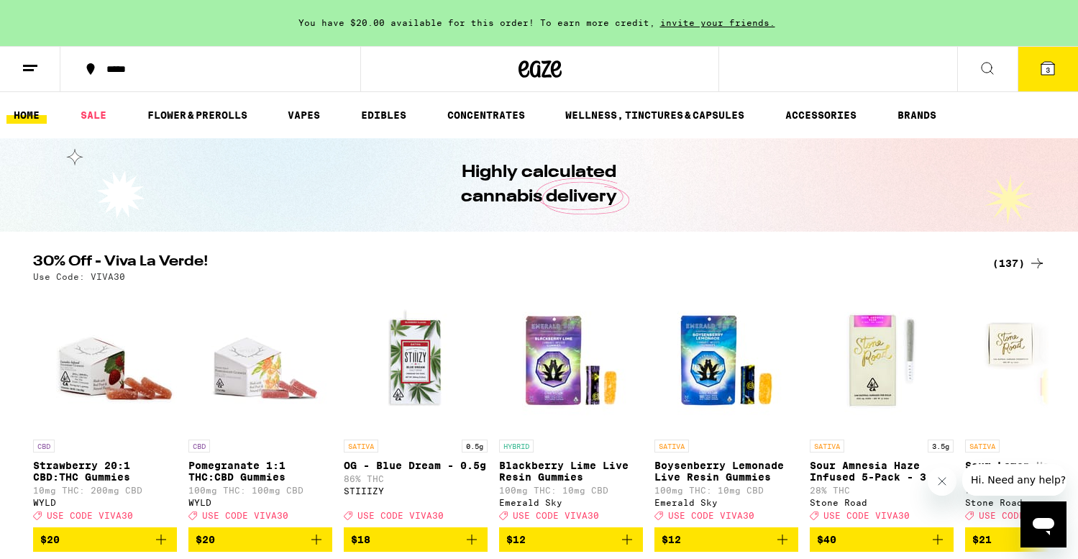
scroll to position [557, 0]
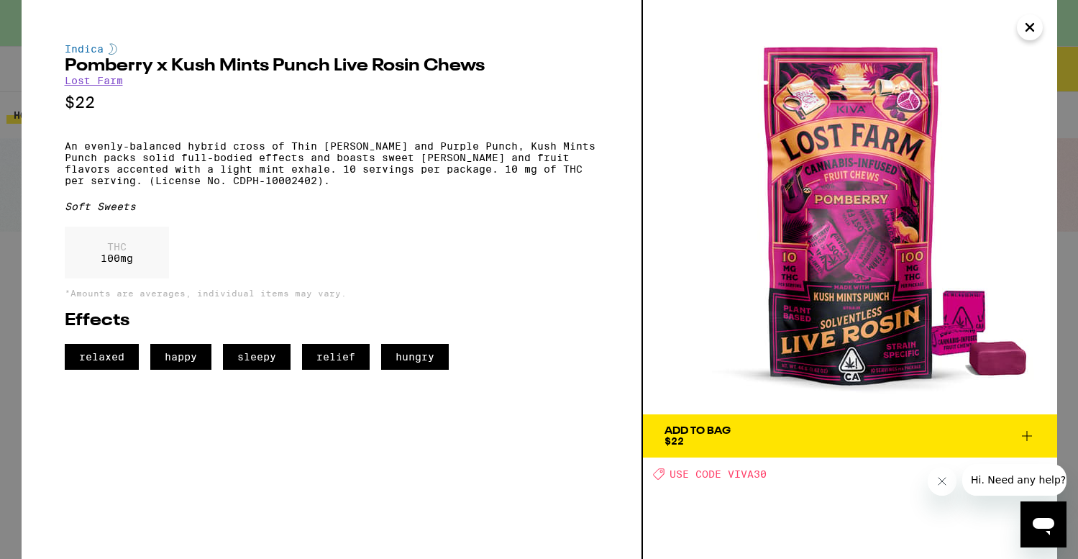
click at [1022, 28] on icon "Close" at bounding box center [1029, 28] width 17 height 22
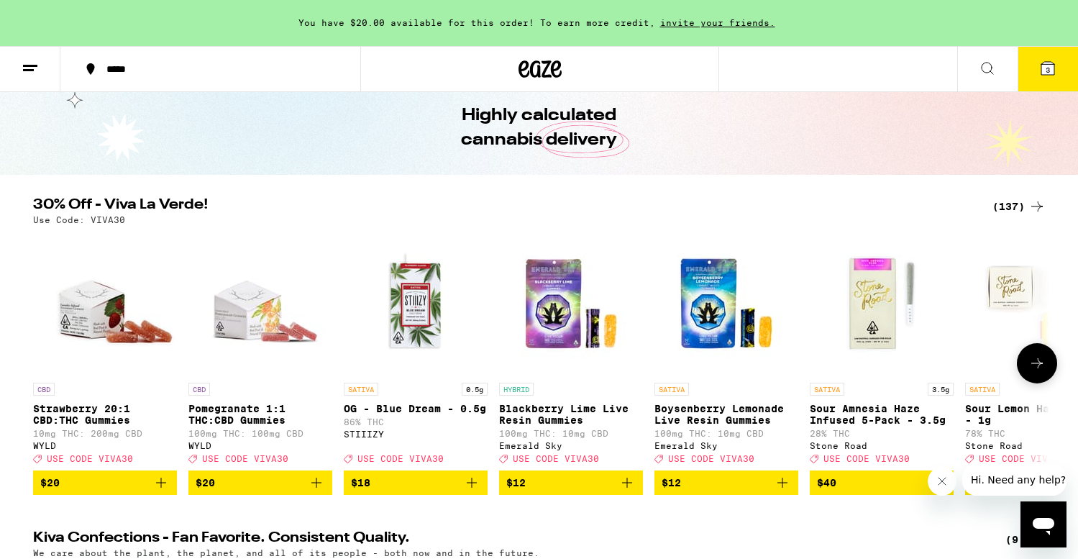
scroll to position [54, 0]
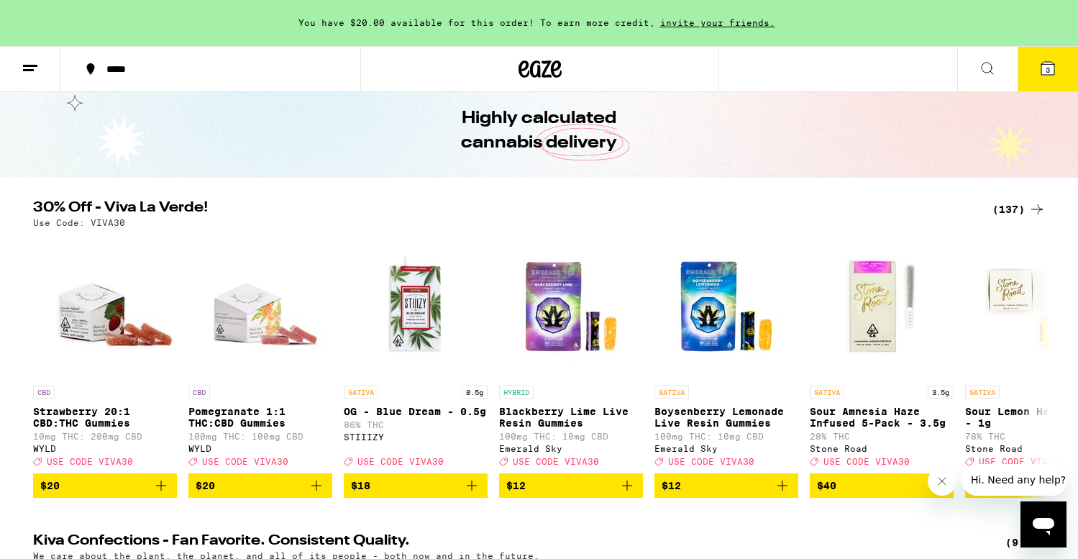
click at [991, 75] on icon at bounding box center [987, 68] width 17 height 17
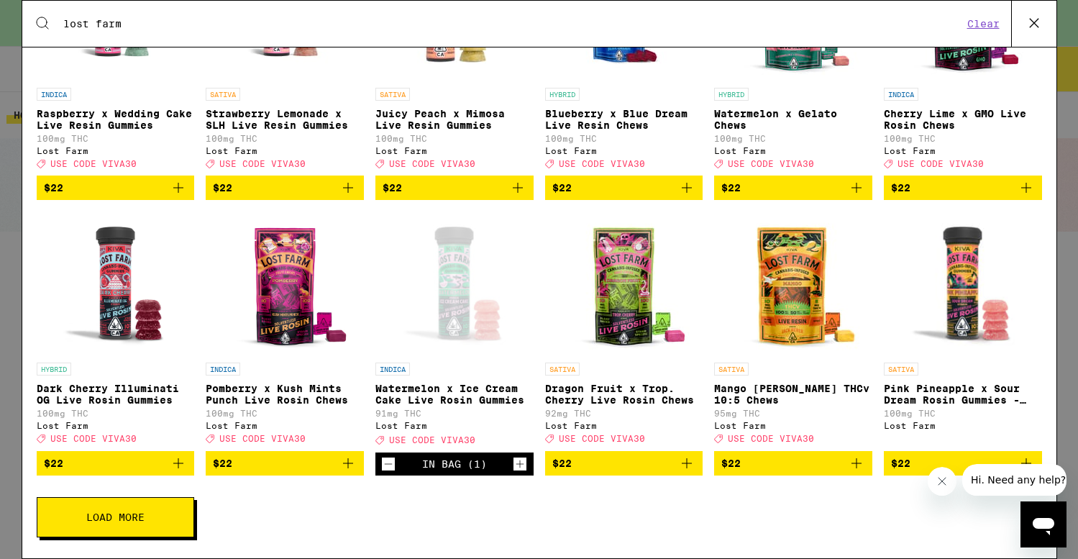
scroll to position [386, 0]
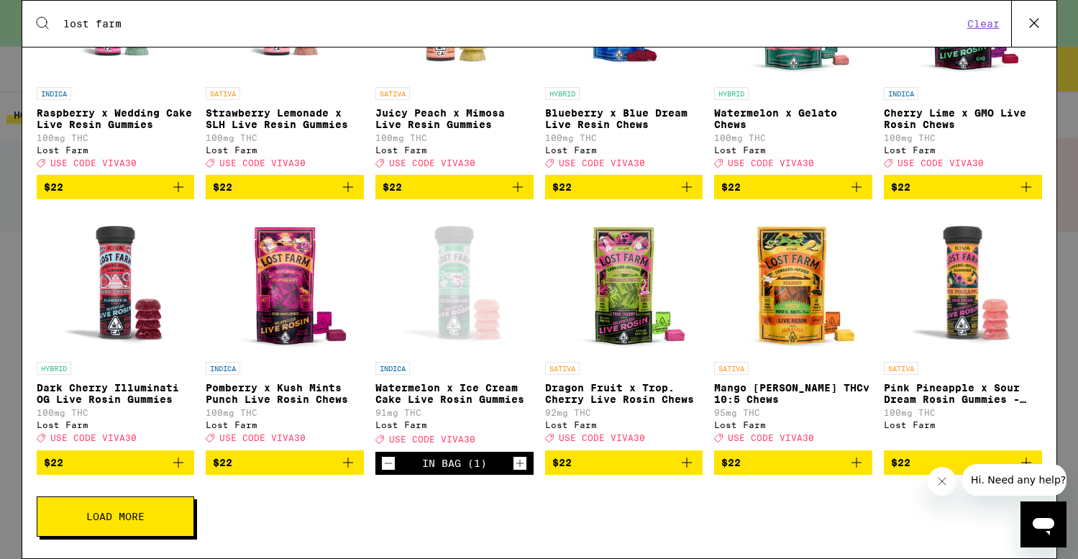
click at [168, 513] on button "Load More" at bounding box center [115, 516] width 157 height 40
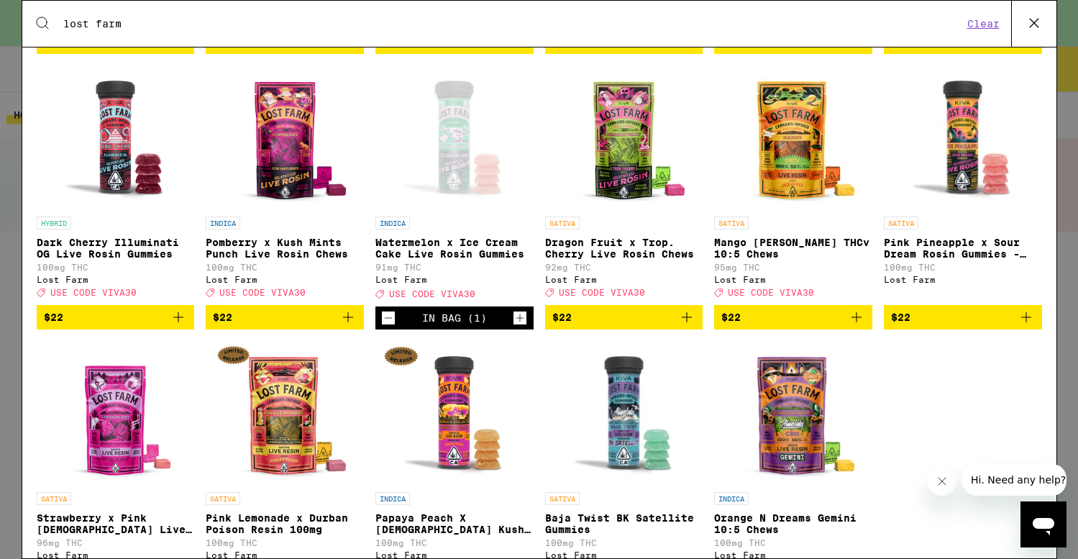
scroll to position [619, 0]
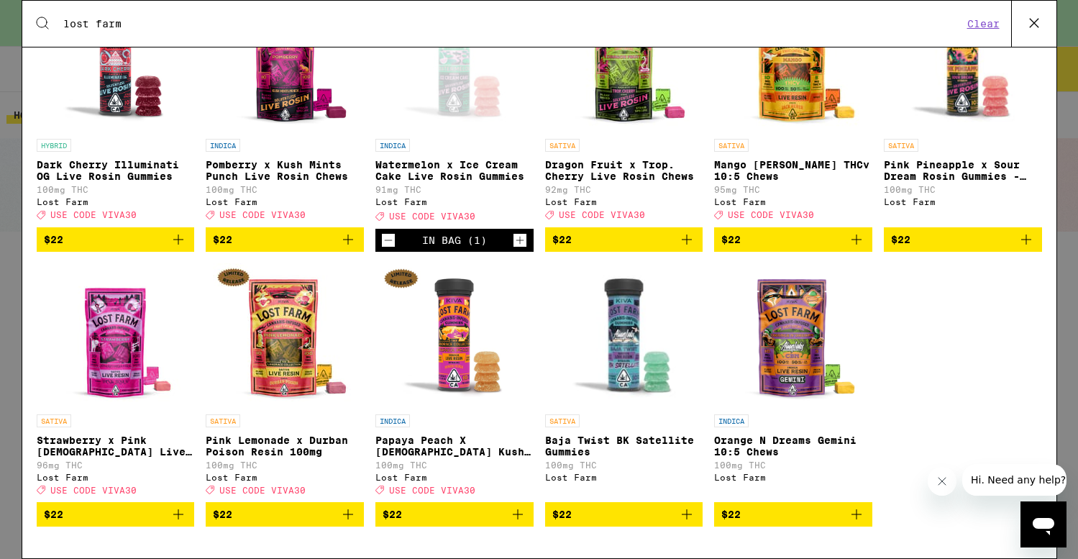
click at [793, 320] on img "Open page for Orange N Dreams Gemini 10:5 Chews from Lost Farm" at bounding box center [793, 335] width 144 height 144
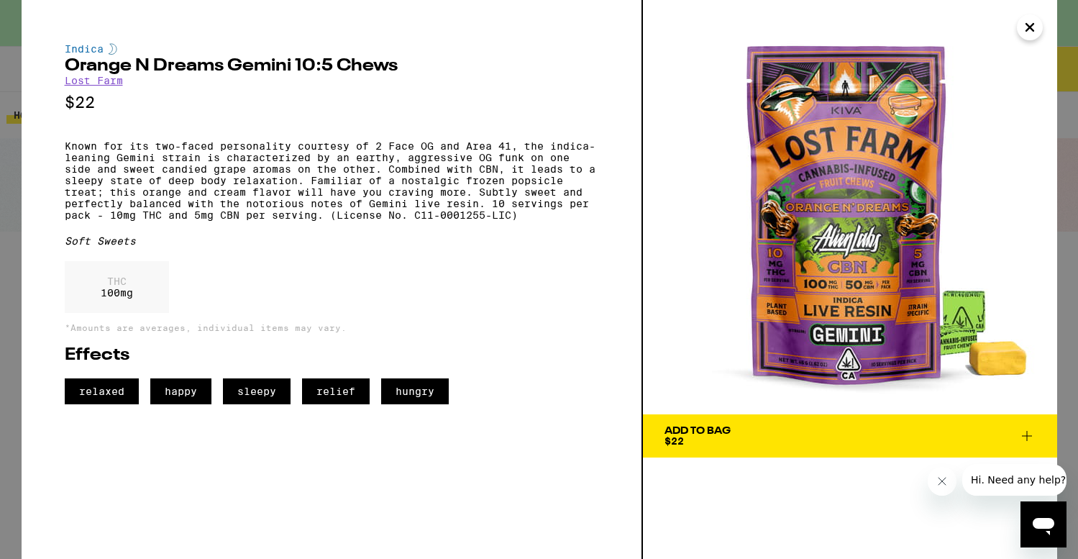
click at [1028, 32] on icon "Close" at bounding box center [1029, 28] width 17 height 22
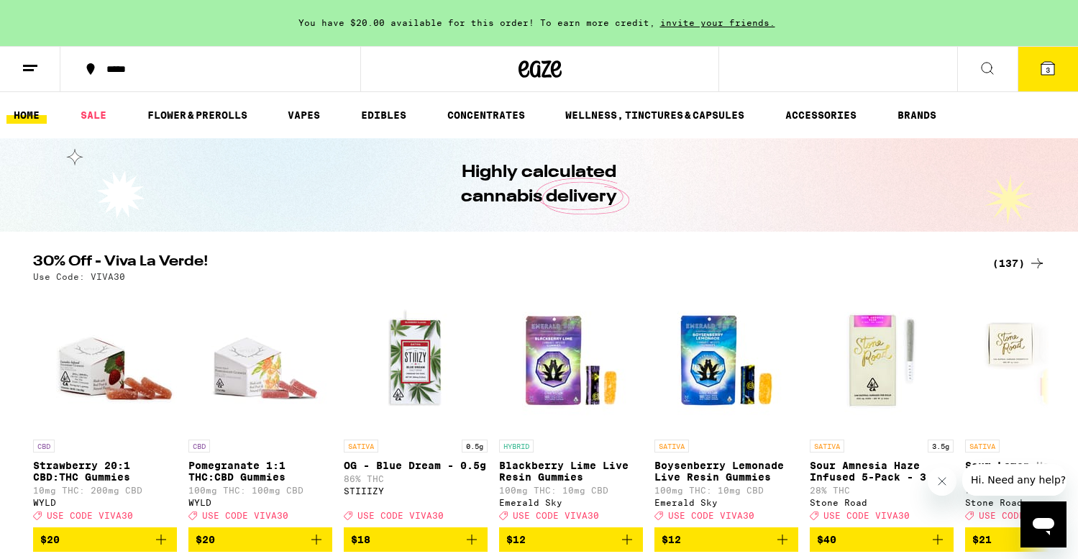
click at [981, 65] on icon at bounding box center [987, 68] width 17 height 17
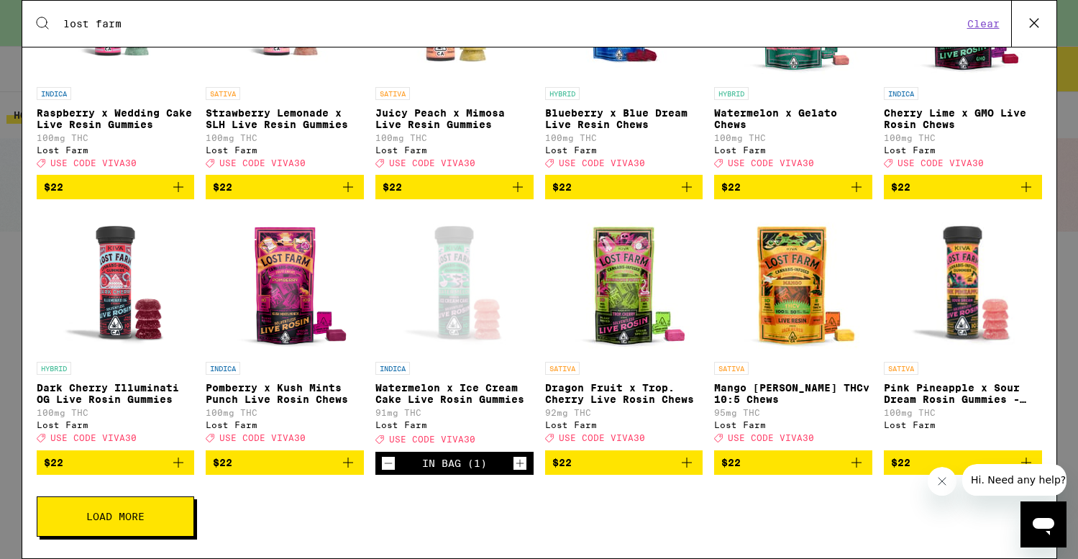
scroll to position [386, 0]
click at [150, 516] on button "Load More" at bounding box center [115, 516] width 157 height 40
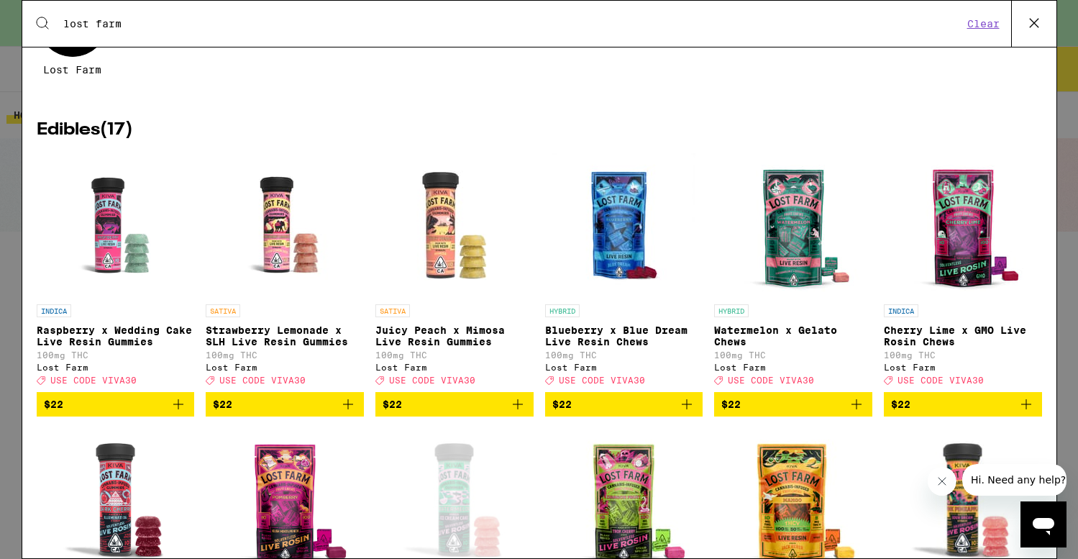
scroll to position [239, 0]
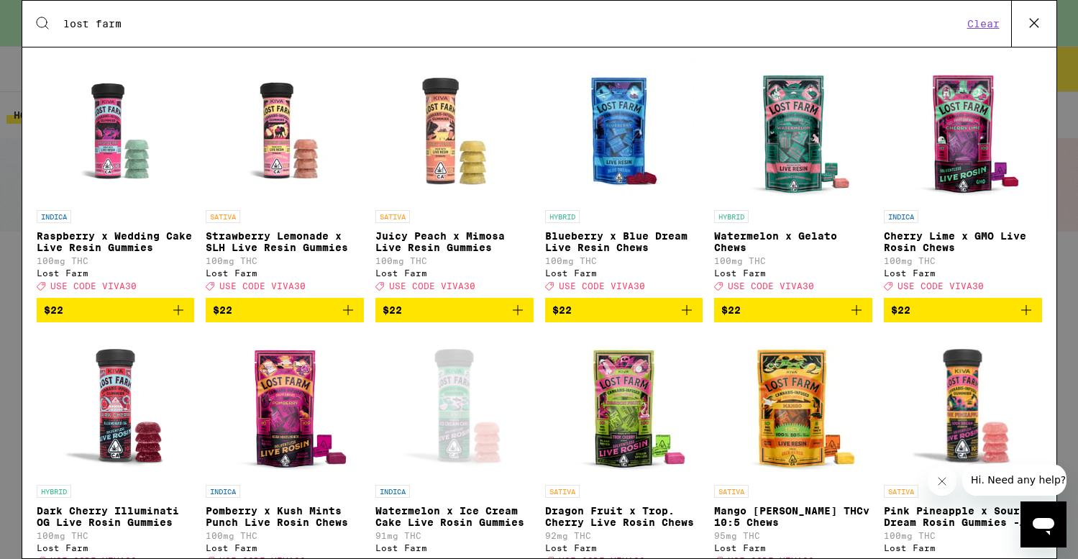
click at [1023, 27] on icon at bounding box center [1034, 23] width 22 height 22
